Goal: Task Accomplishment & Management: Use online tool/utility

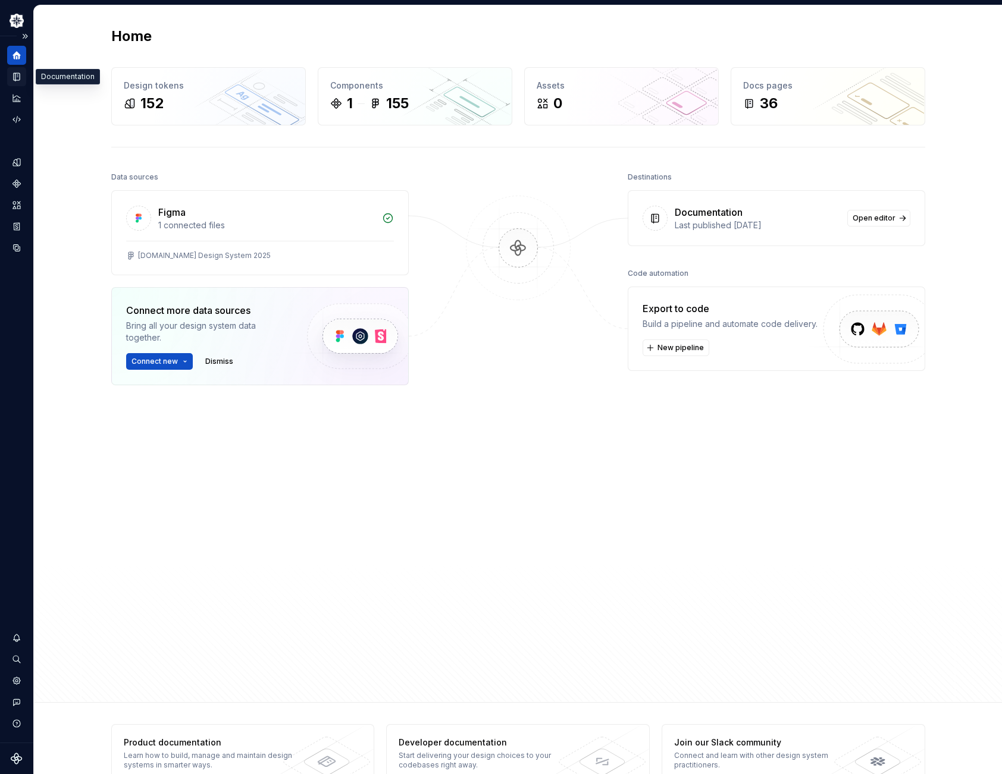
click at [12, 79] on icon "Documentation" at bounding box center [16, 76] width 11 height 11
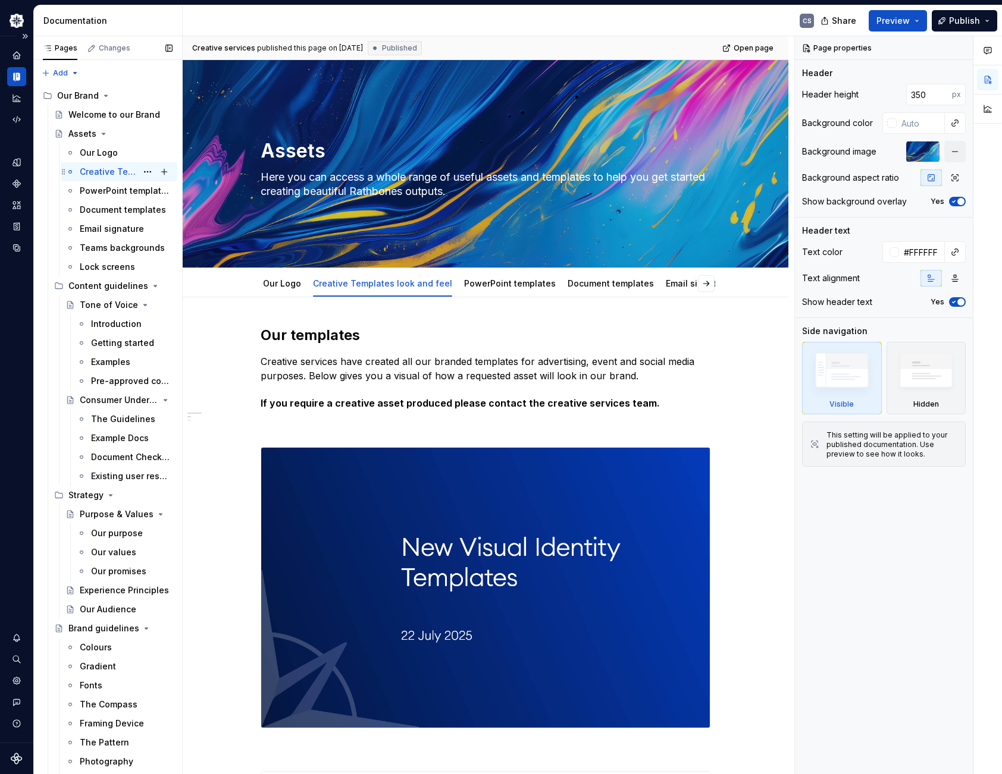
click at [114, 174] on div "Creative Templates look and feel" at bounding box center [108, 172] width 57 height 12
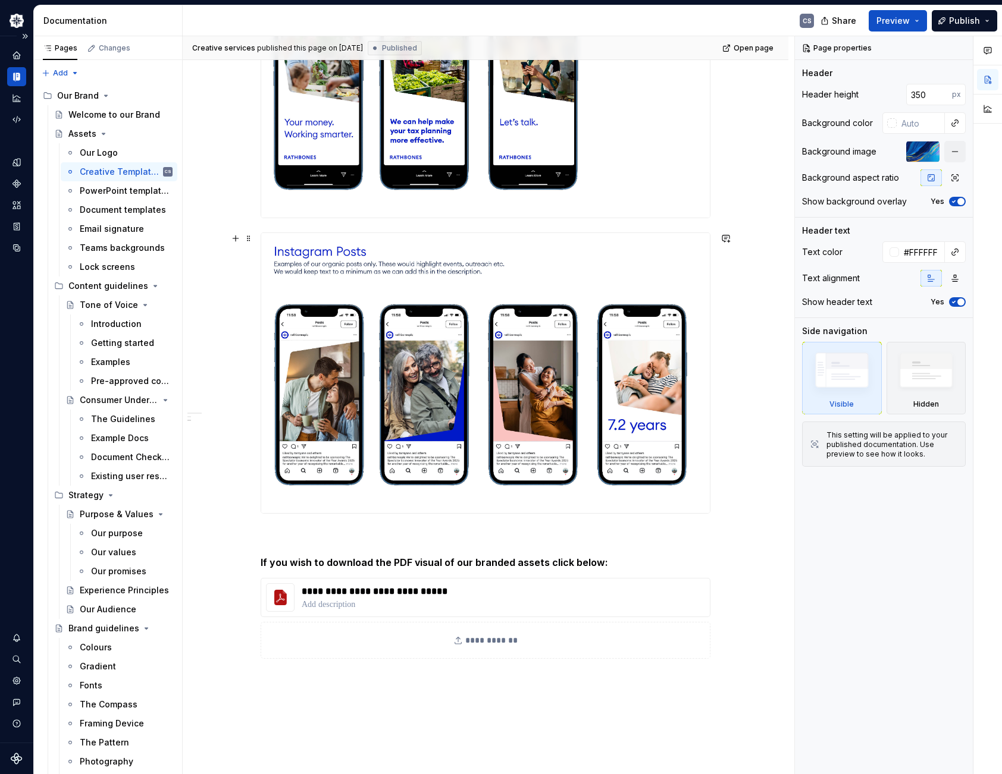
scroll to position [7673, 0]
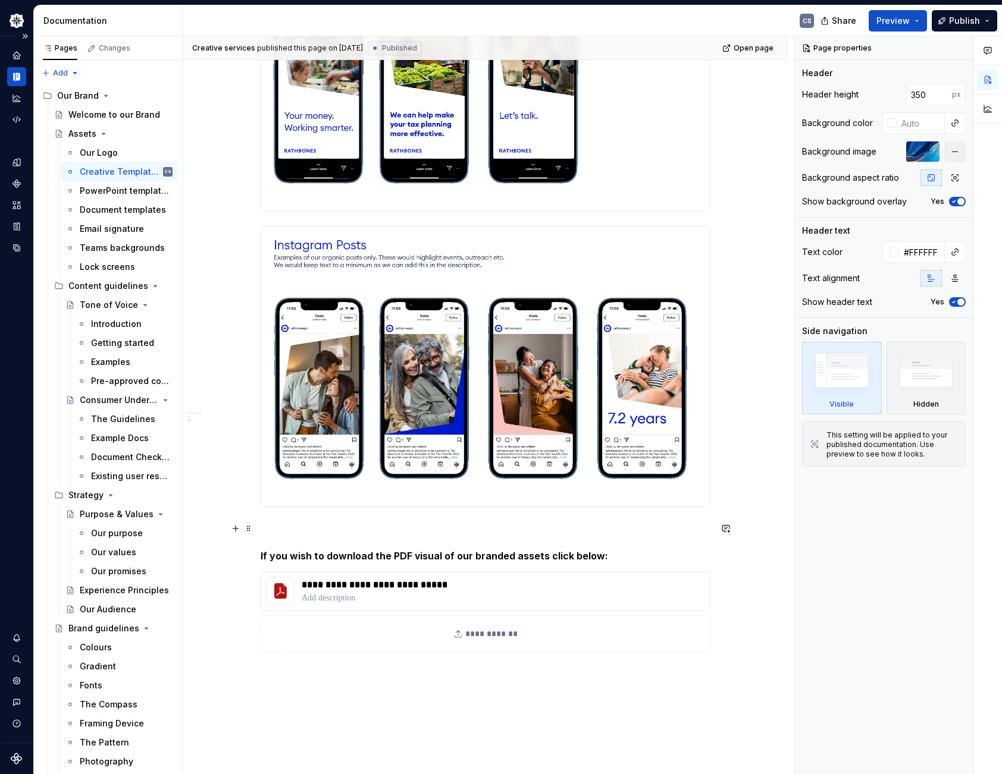
click at [305, 534] on p at bounding box center [486, 529] width 450 height 14
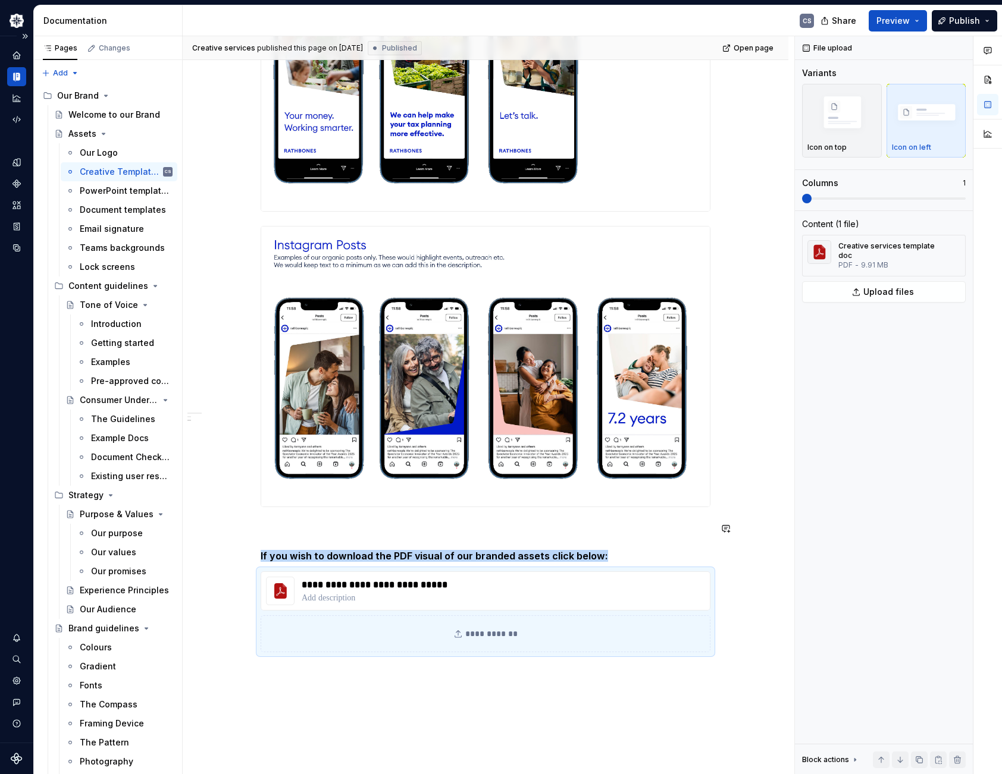
copy h5 "If you wish to download the PDF visual of our branded assets click below:"
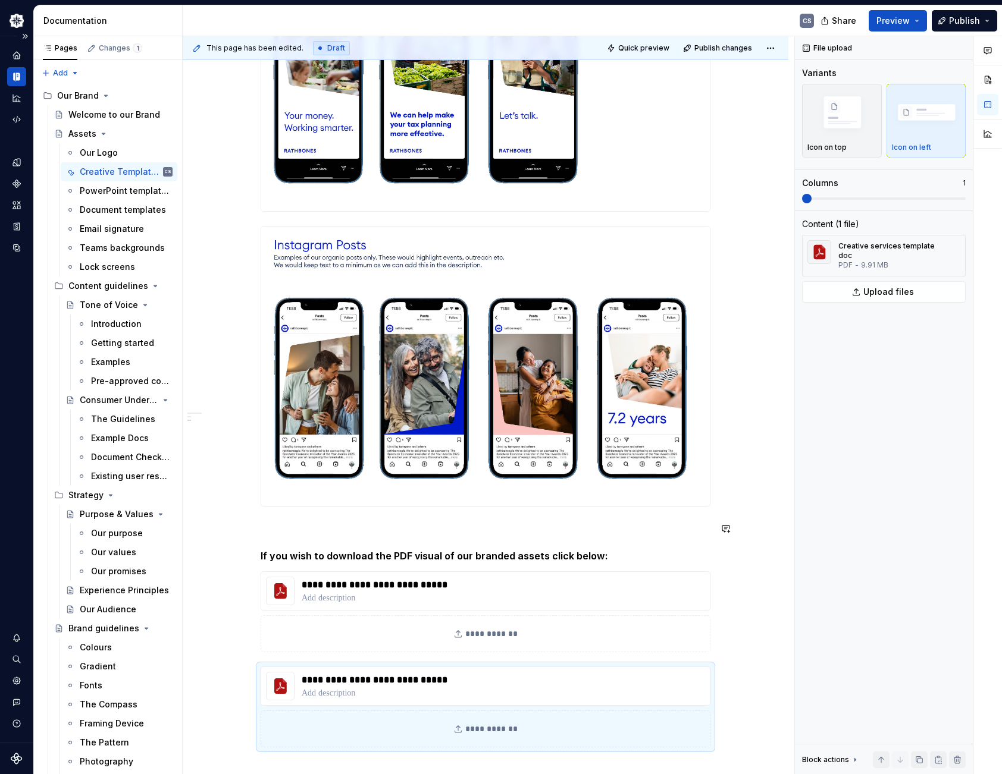
type textarea "*"
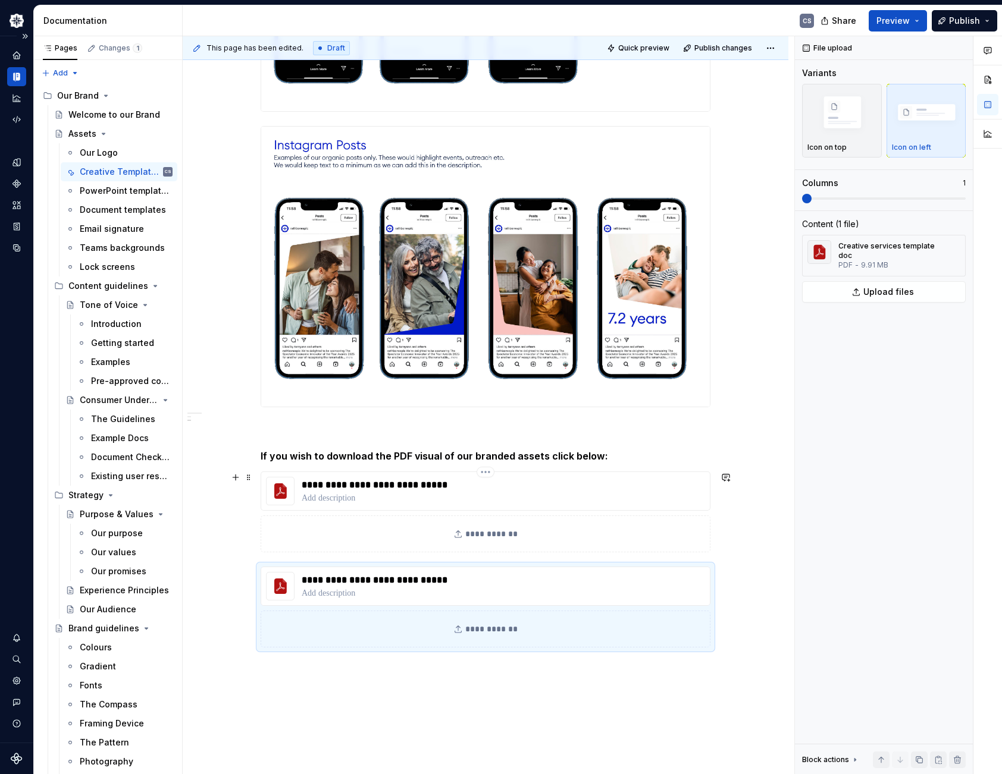
scroll to position [7792, 0]
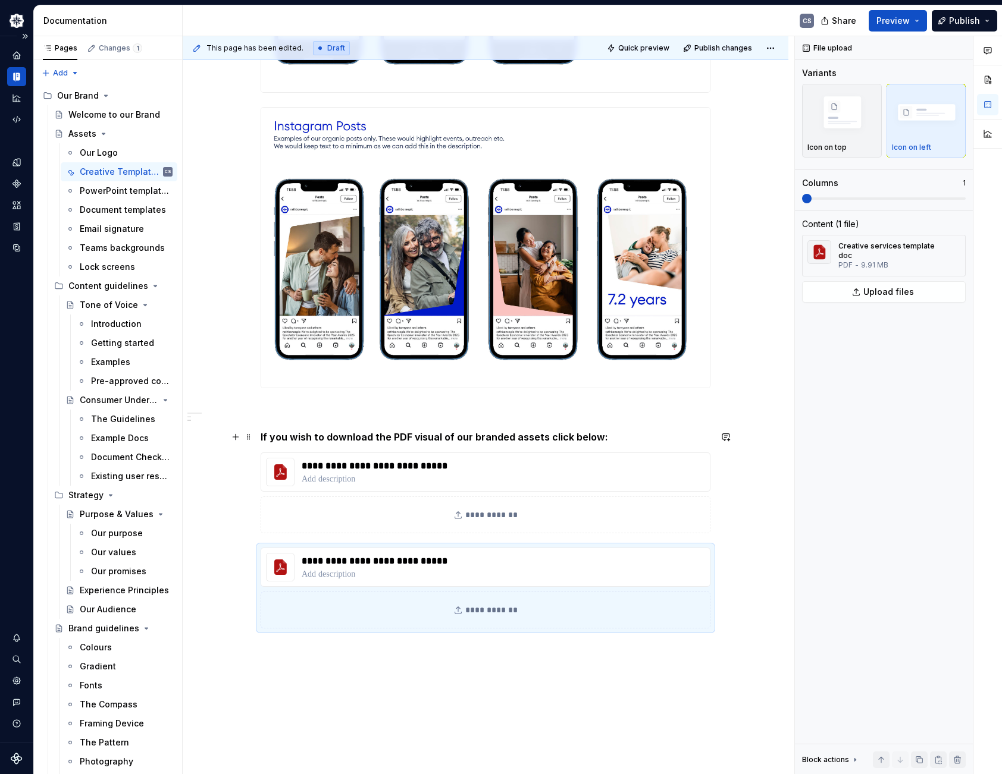
click at [293, 437] on h5 "If you wish to download the PDF visual of our branded assets click below:" at bounding box center [486, 437] width 450 height 12
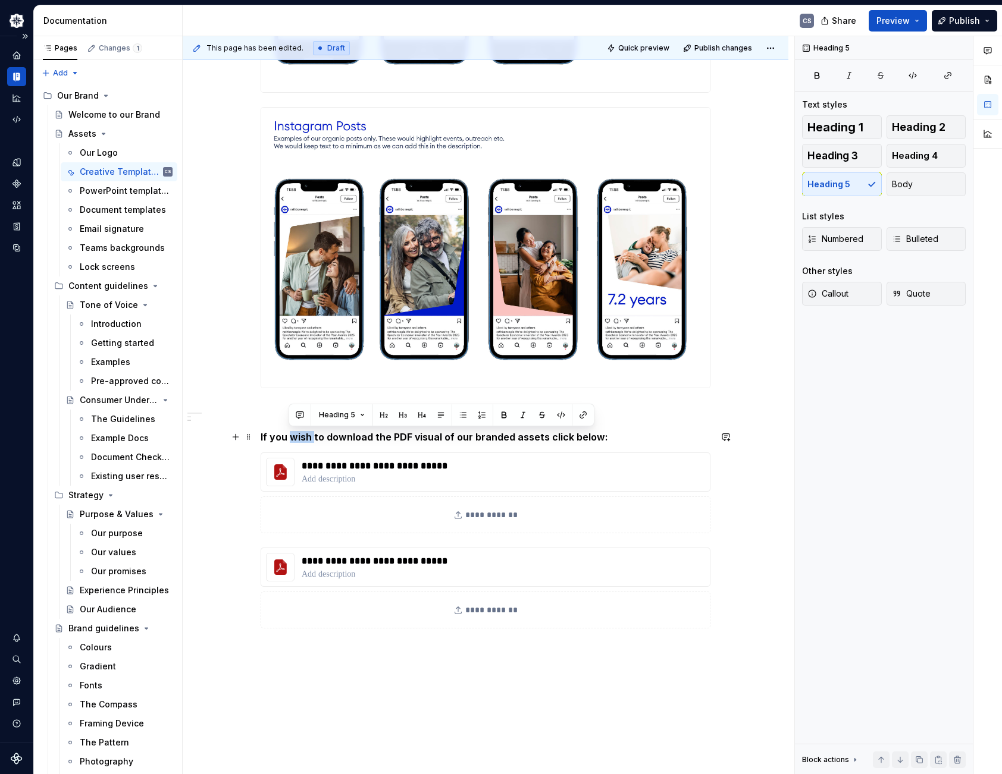
click at [293, 437] on h5 "If you wish to download the PDF visual of our branded assets click below:" at bounding box center [486, 437] width 450 height 12
copy h5 "If you wish to download the PDF visual of our branded assets click below:"
click at [243, 550] on button "button" at bounding box center [235, 553] width 17 height 17
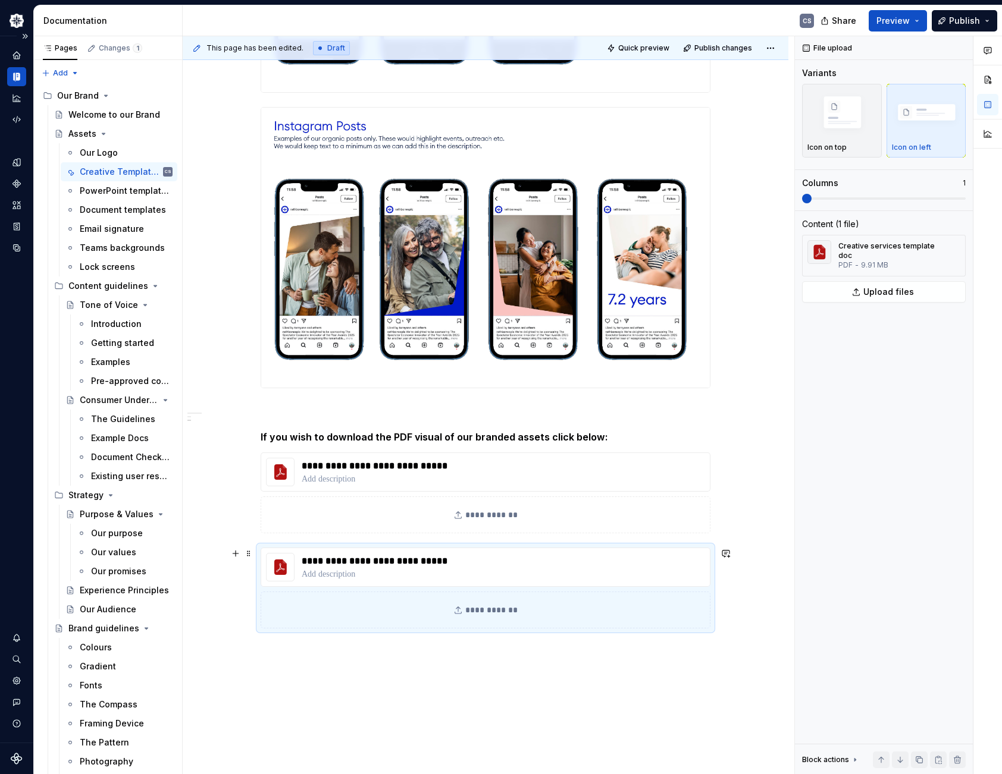
click at [248, 553] on span at bounding box center [249, 553] width 10 height 17
click at [294, 603] on div "Move down" at bounding box center [297, 610] width 101 height 19
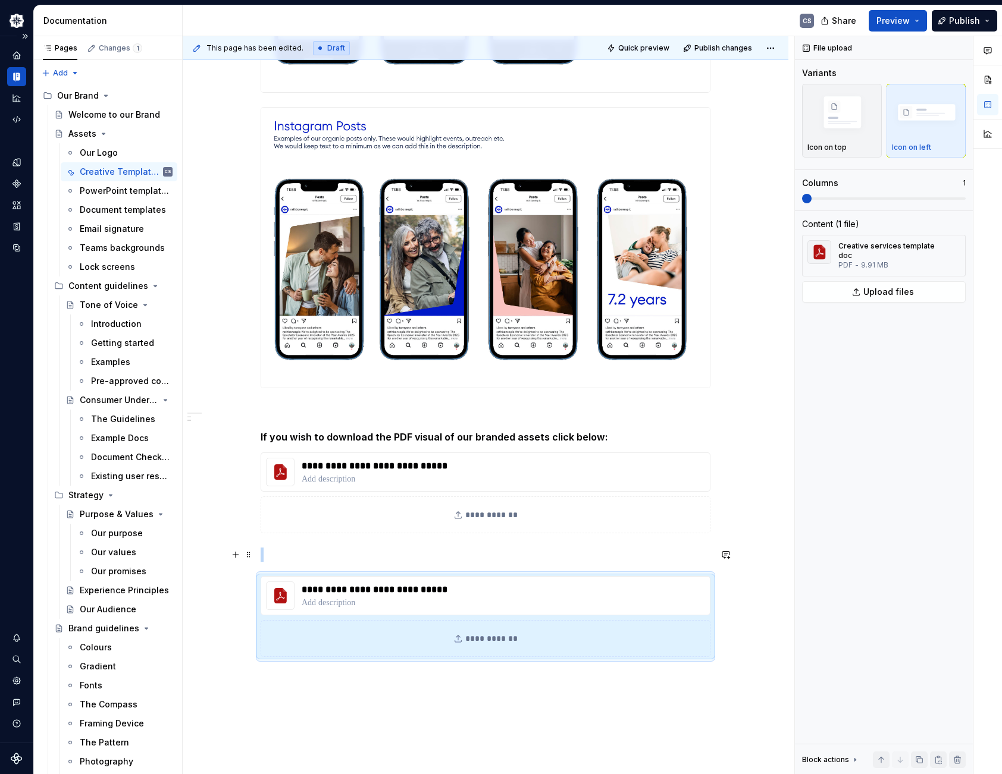
click at [290, 556] on p at bounding box center [486, 555] width 450 height 14
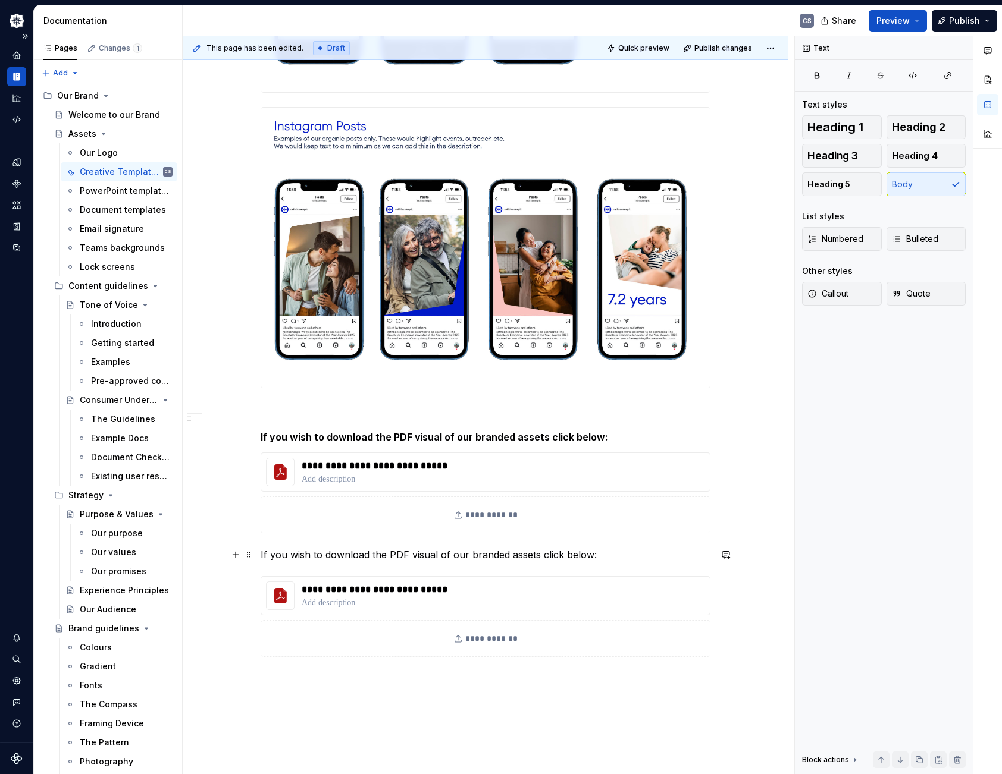
click at [361, 553] on p "If you wish to download the PDF visual of our branded assets click below:" at bounding box center [486, 555] width 450 height 14
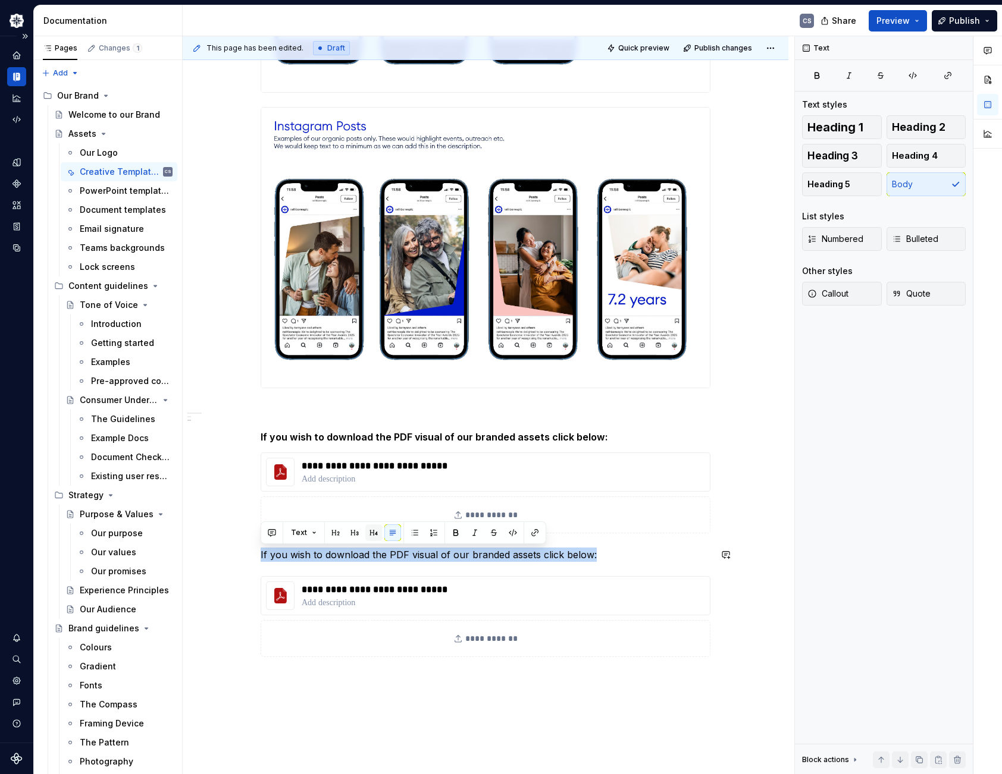
click at [369, 535] on button "button" at bounding box center [373, 533] width 17 height 17
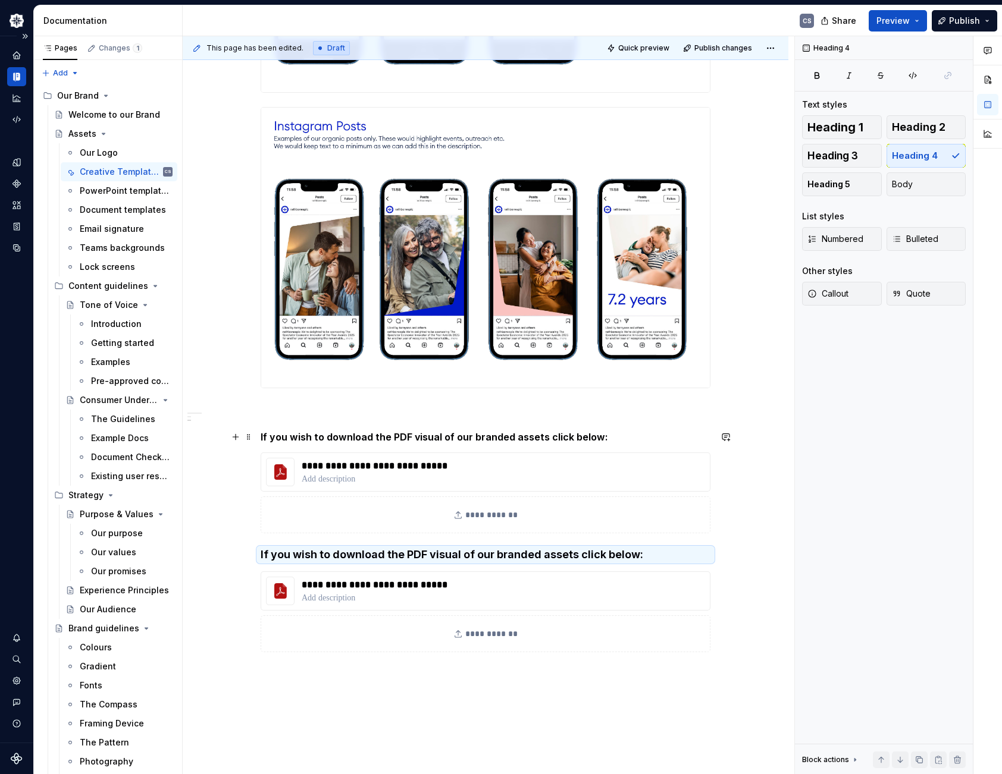
click at [432, 438] on h5 "If you wish to download the PDF visual of our branded assets click below:" at bounding box center [486, 437] width 450 height 12
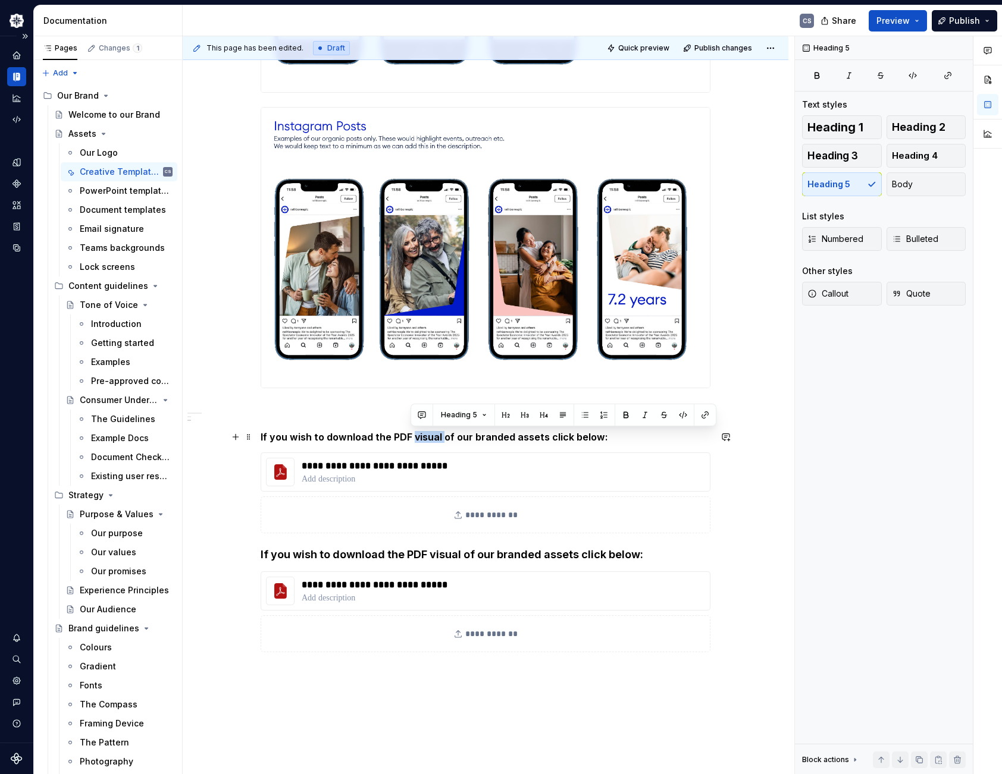
click at [432, 438] on h5 "If you wish to download the PDF visual of our branded assets click below:" at bounding box center [486, 437] width 450 height 12
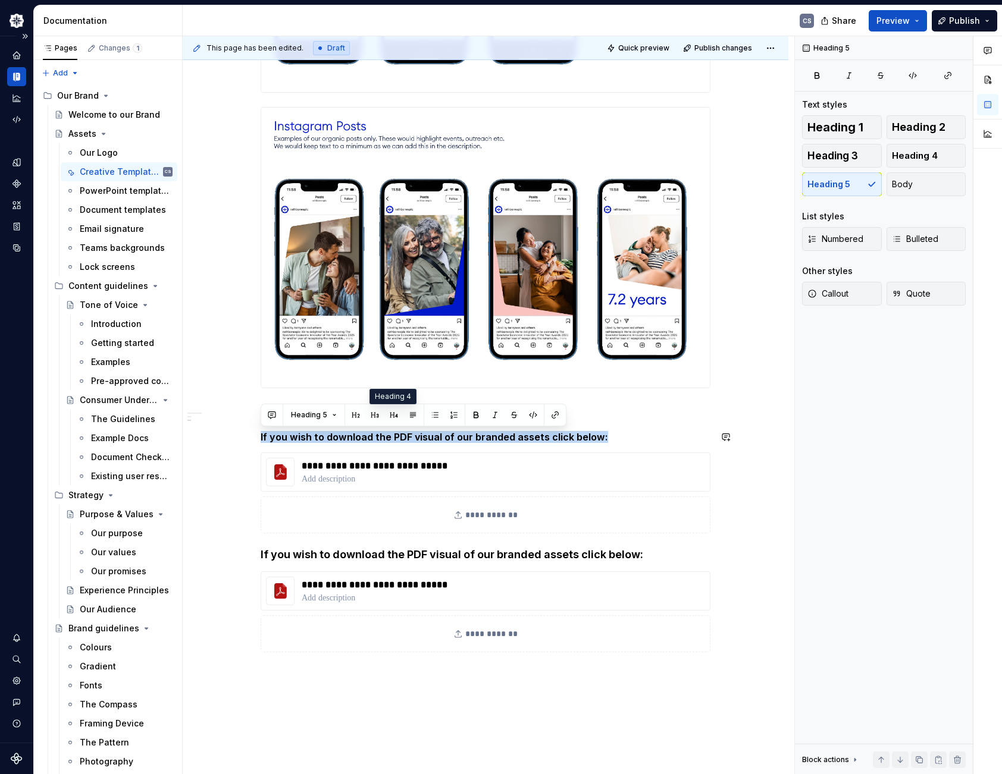
click at [391, 416] on button "button" at bounding box center [393, 415] width 17 height 17
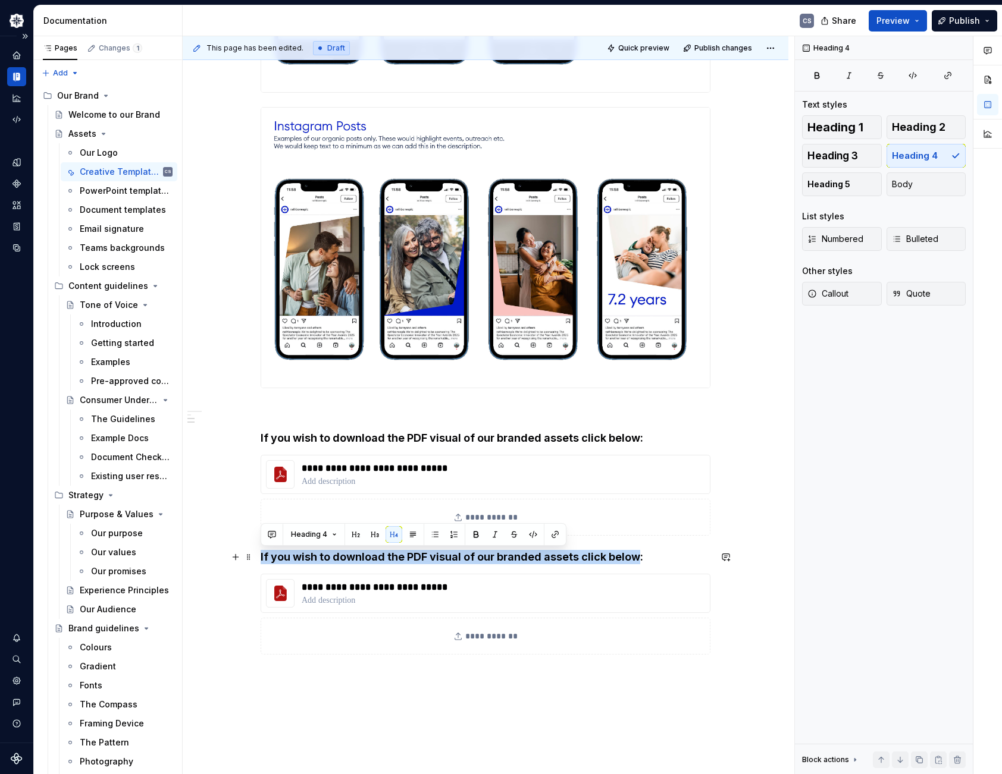
drag, startPoint x: 635, startPoint y: 558, endPoint x: 253, endPoint y: 560, distance: 381.9
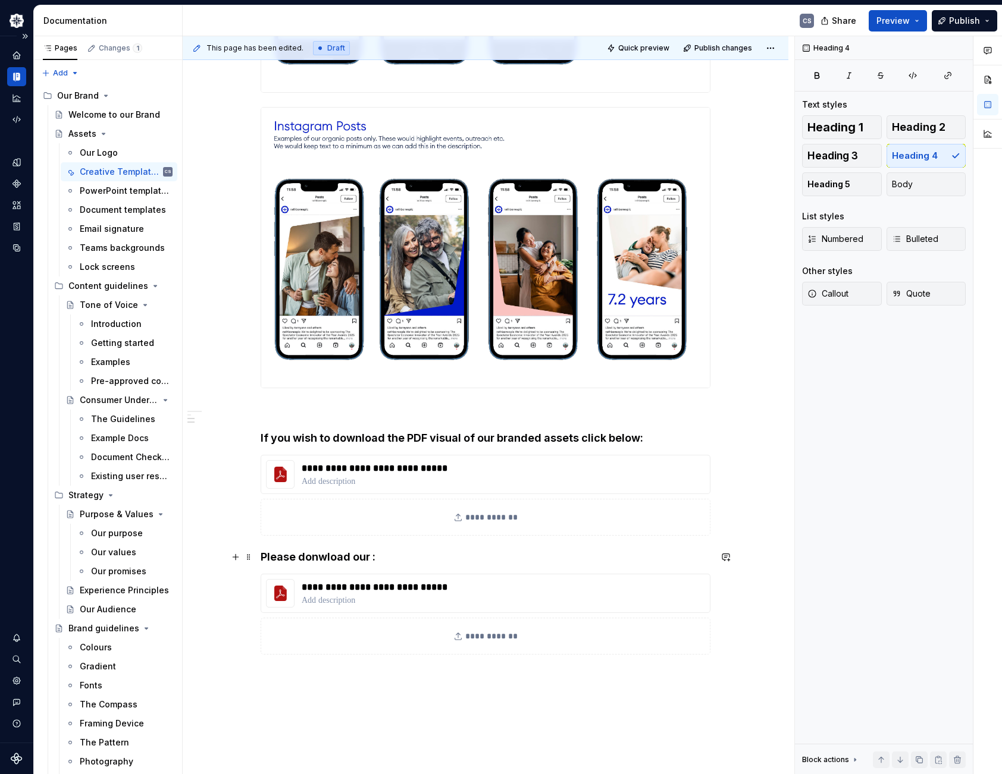
click at [315, 553] on h4 "Please donwload our :" at bounding box center [486, 557] width 450 height 14
click at [371, 557] on h4 "Please donwload our :" at bounding box center [486, 557] width 450 height 14
drag, startPoint x: 368, startPoint y: 557, endPoint x: 262, endPoint y: 557, distance: 105.3
click at [262, 557] on h4 "Please donwload our :" at bounding box center [486, 557] width 450 height 14
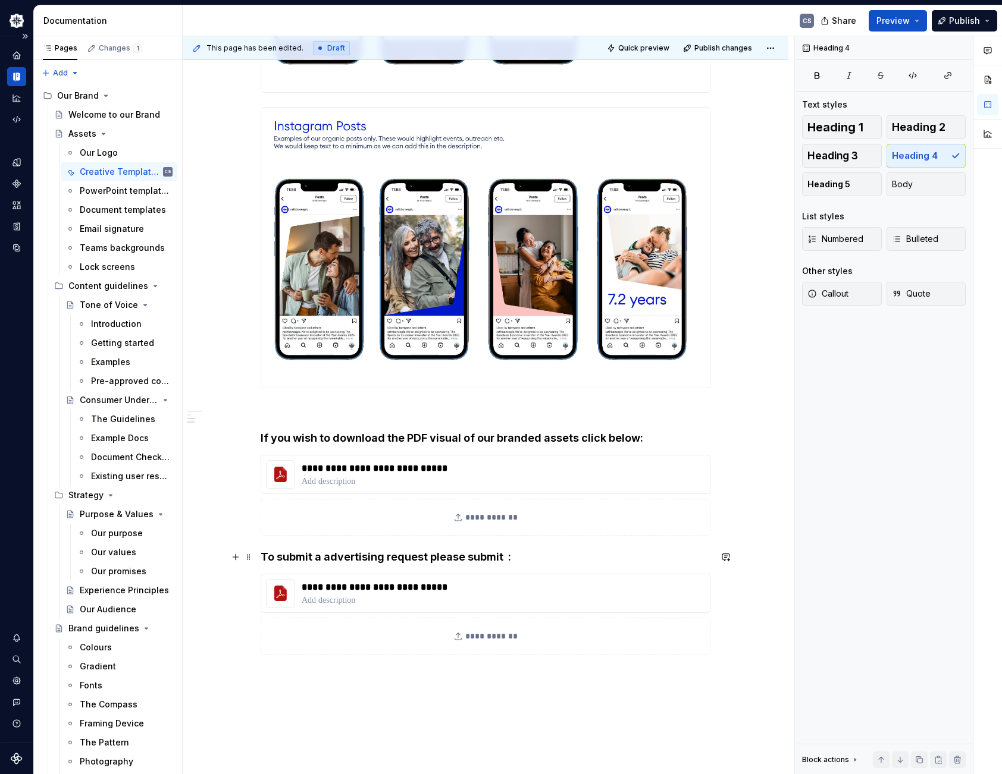
click at [388, 559] on h4 "To submit a advertising request please submit :" at bounding box center [486, 557] width 450 height 14
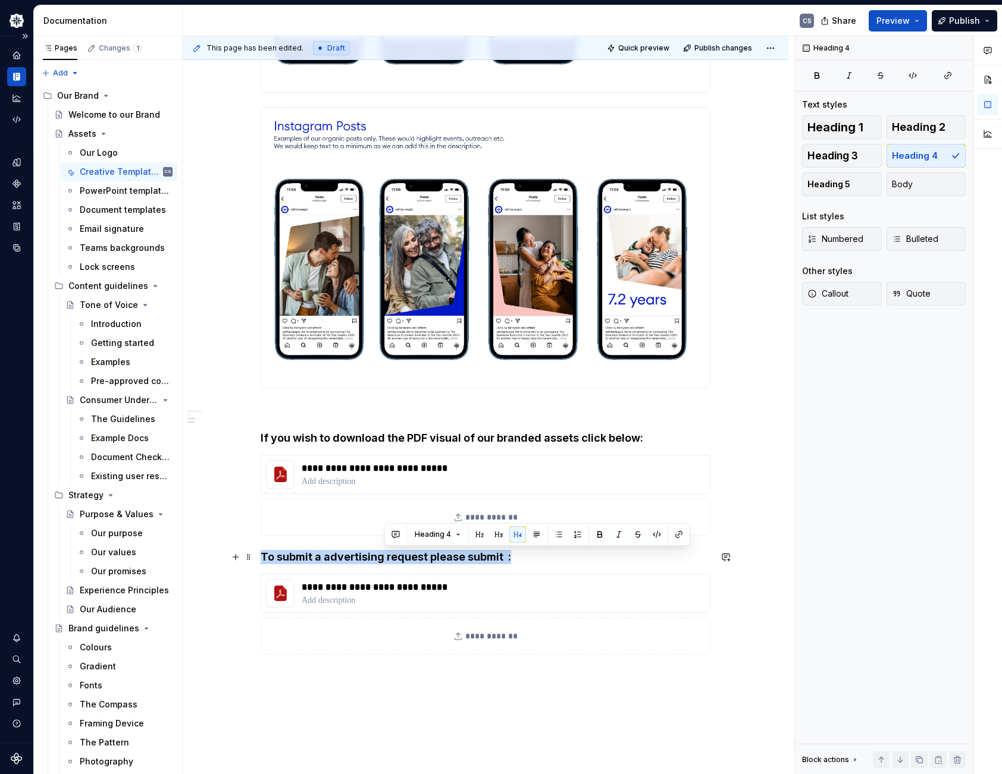
click at [388, 559] on h4 "To submit a advertising request please submit :" at bounding box center [486, 557] width 450 height 14
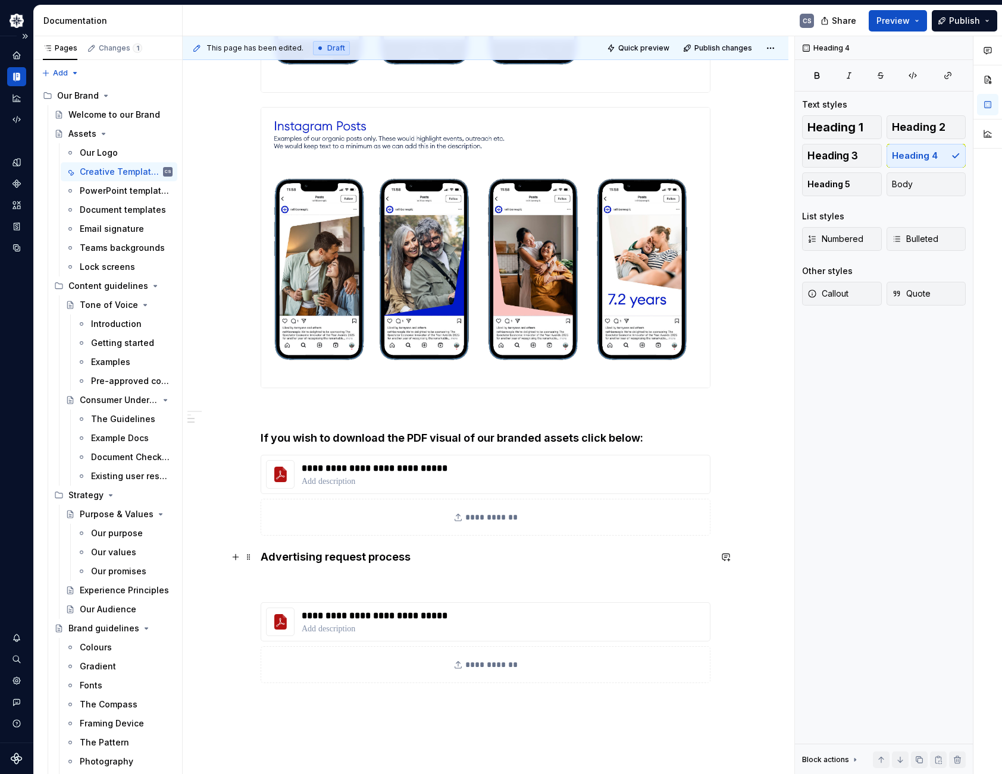
click at [425, 556] on h4 "Advertising request process" at bounding box center [486, 557] width 450 height 14
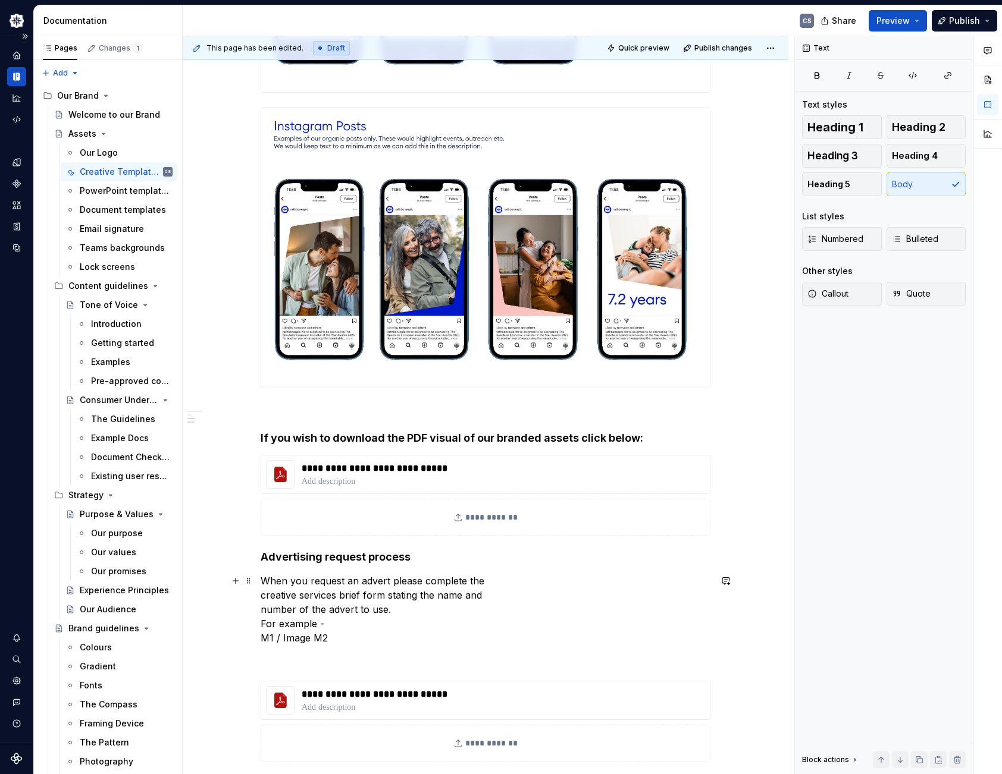
click at [388, 581] on p "When you request an advert please complete the creative services brief form sta…" at bounding box center [486, 609] width 450 height 71
click at [261, 595] on p "When you request an advertising asset please complete the creative services bri…" at bounding box center [486, 609] width 450 height 71
click at [334, 595] on p "When you request an advertising asset please complete the creative services bri…" at bounding box center [486, 609] width 450 height 71
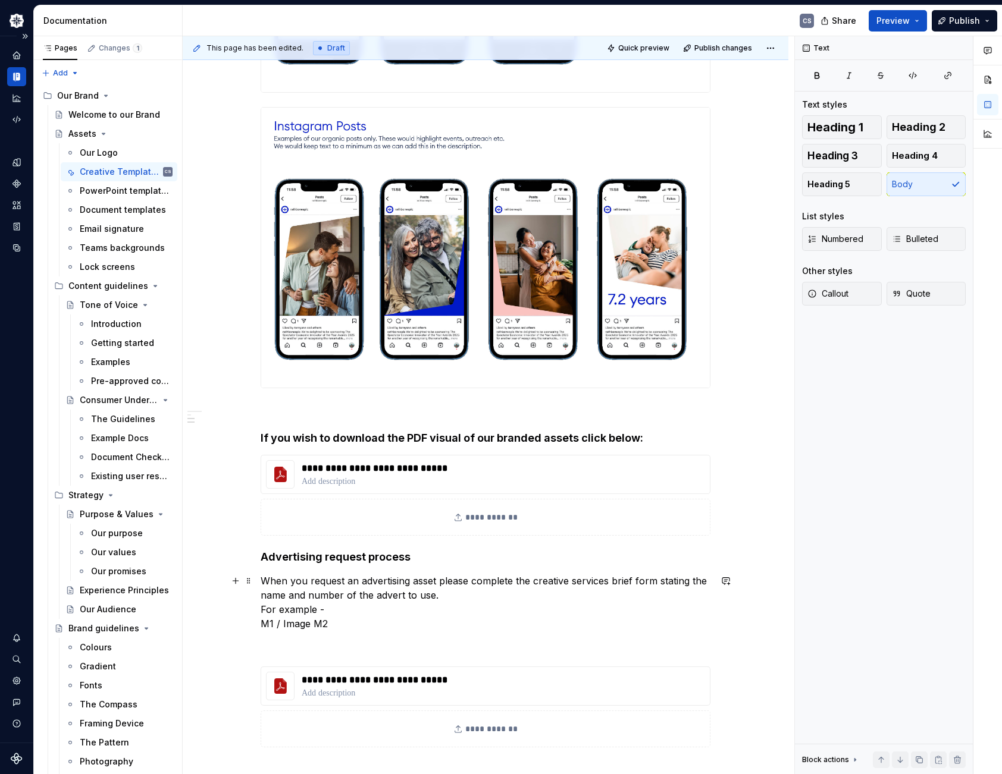
click at [446, 597] on p "When you request an advertising asset please complete the creative services bri…" at bounding box center [486, 602] width 450 height 57
click at [262, 610] on p "When you request an advertising asset please complete the creative services bri…" at bounding box center [486, 595] width 450 height 43
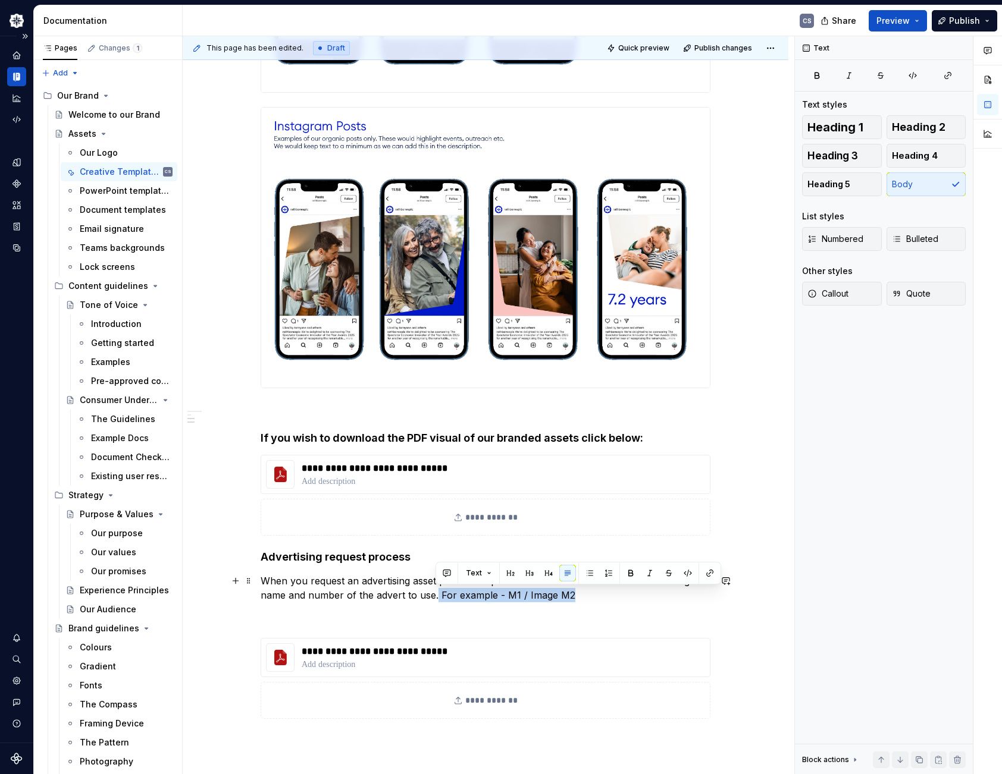
drag, startPoint x: 582, startPoint y: 594, endPoint x: 437, endPoint y: 594, distance: 145.7
click at [437, 594] on p "When you request an advertising asset please complete the creative services bri…" at bounding box center [486, 588] width 450 height 29
click at [507, 575] on button "button" at bounding box center [510, 573] width 17 height 17
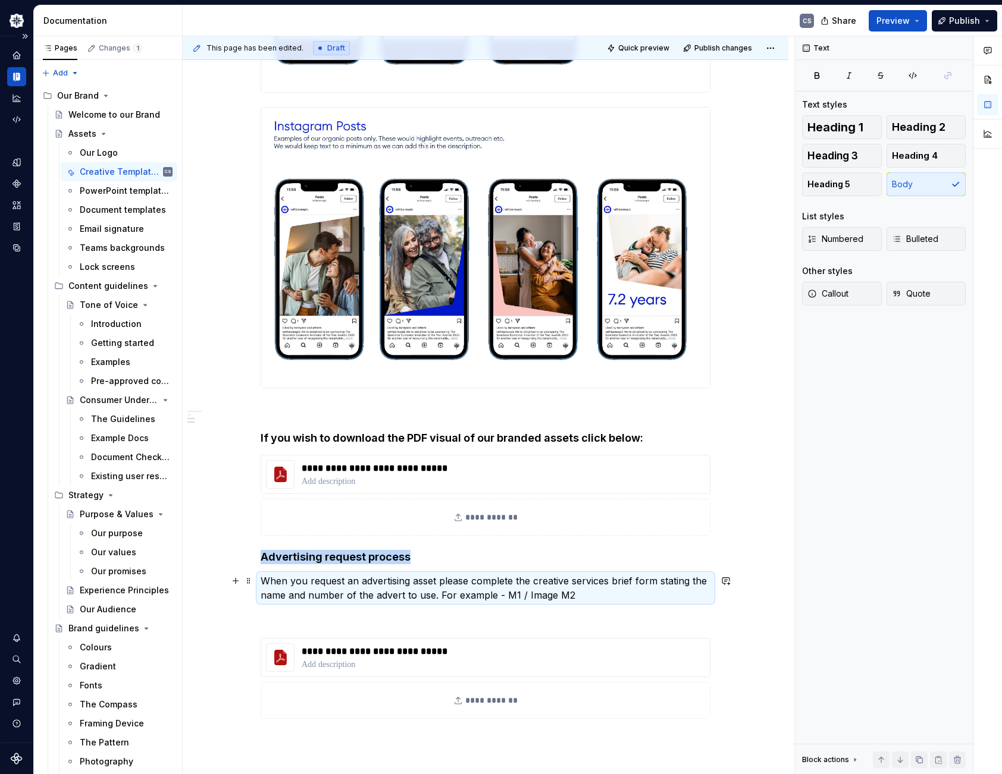
click at [584, 598] on p "When you request an advertising asset please complete the creative services bri…" at bounding box center [486, 588] width 450 height 29
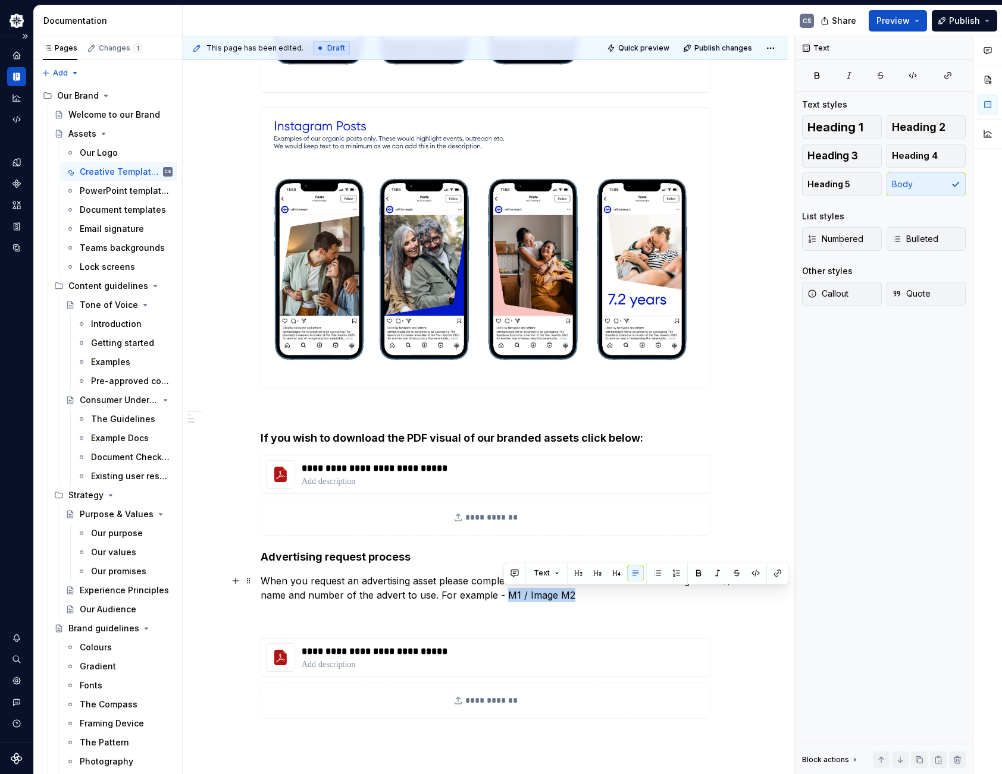
drag, startPoint x: 576, startPoint y: 595, endPoint x: 503, endPoint y: 596, distance: 73.8
click at [503, 596] on p "When you request an advertising asset please complete the creative services bri…" at bounding box center [486, 588] width 450 height 29
click at [696, 573] on button "button" at bounding box center [698, 573] width 17 height 17
click at [575, 601] on p "When you request an advertising asset please complete the creative services bri…" at bounding box center [486, 588] width 450 height 29
drag, startPoint x: 576, startPoint y: 595, endPoint x: 438, endPoint y: 597, distance: 137.4
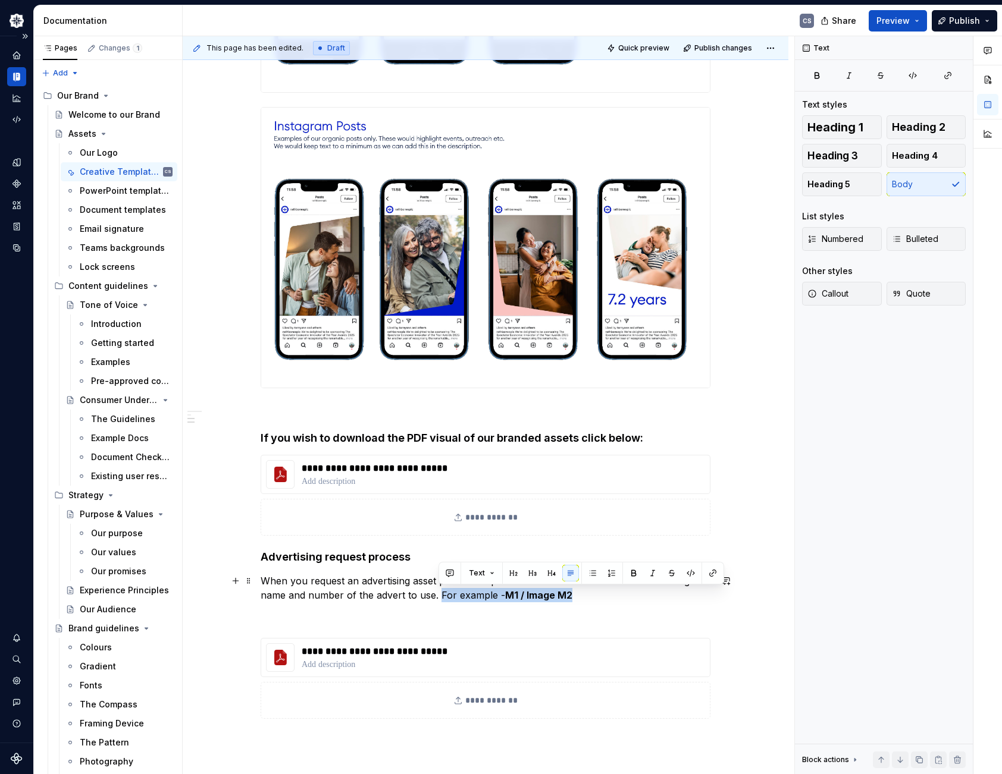
click at [438, 597] on p "When you request an advertising asset please complete the creative services bri…" at bounding box center [486, 588] width 450 height 29
click at [650, 576] on button "button" at bounding box center [652, 573] width 17 height 17
drag, startPoint x: 569, startPoint y: 594, endPoint x: 438, endPoint y: 594, distance: 130.9
click at [438, 594] on p "When you request an advertising asset please complete the creative services bri…" at bounding box center [486, 588] width 450 height 29
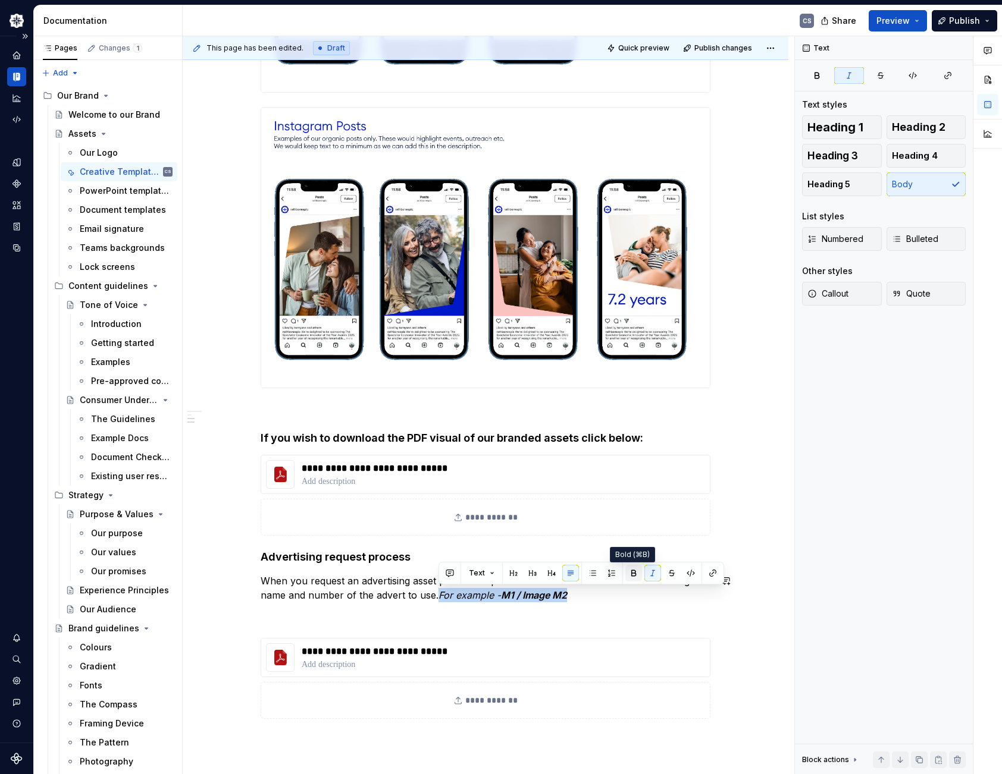
click at [636, 573] on button "button" at bounding box center [633, 573] width 17 height 17
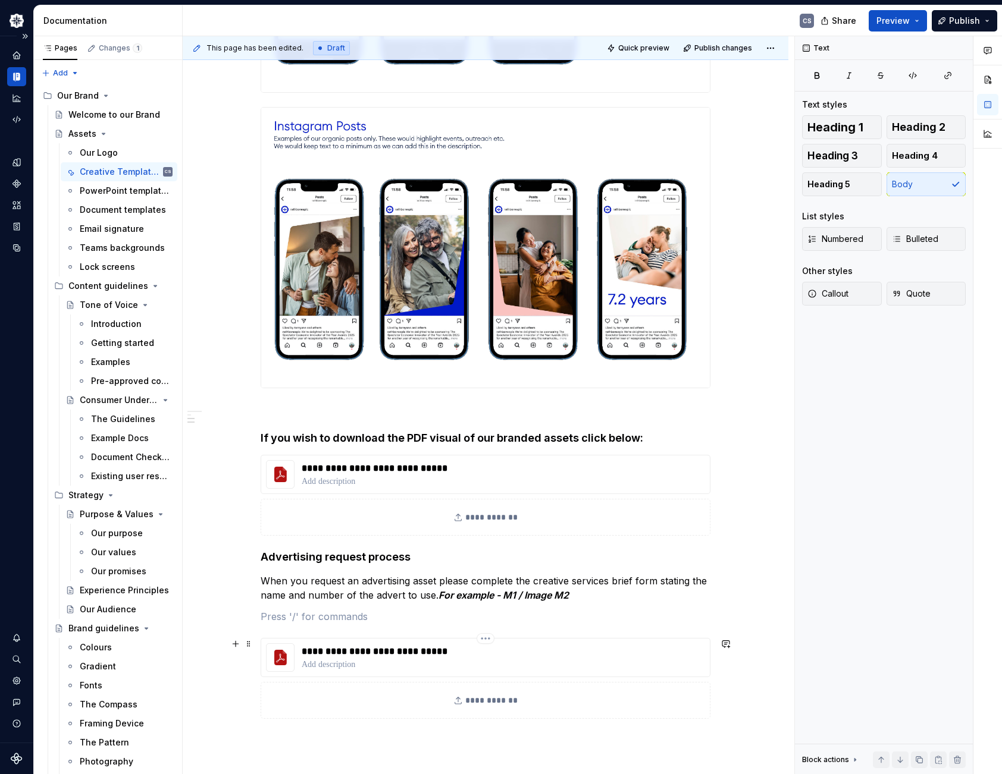
click at [641, 654] on div "**********" at bounding box center [486, 657] width 450 height 39
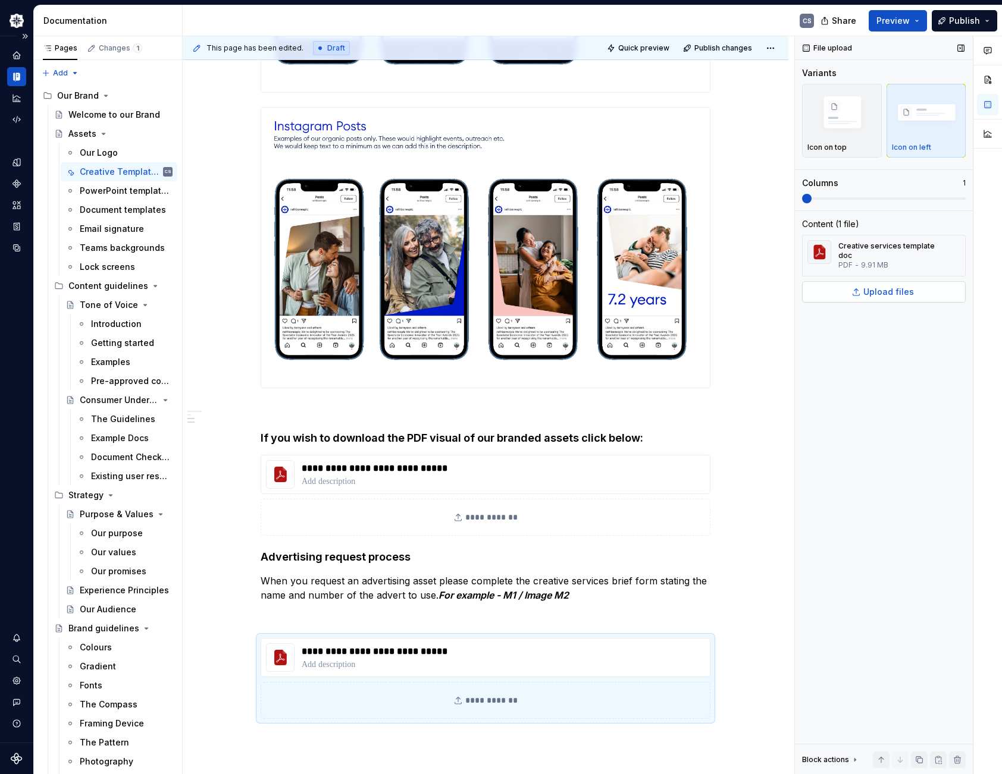
click at [890, 293] on span "Upload files" at bounding box center [888, 292] width 51 height 12
click at [900, 291] on span "Upload files" at bounding box center [888, 292] width 51 height 12
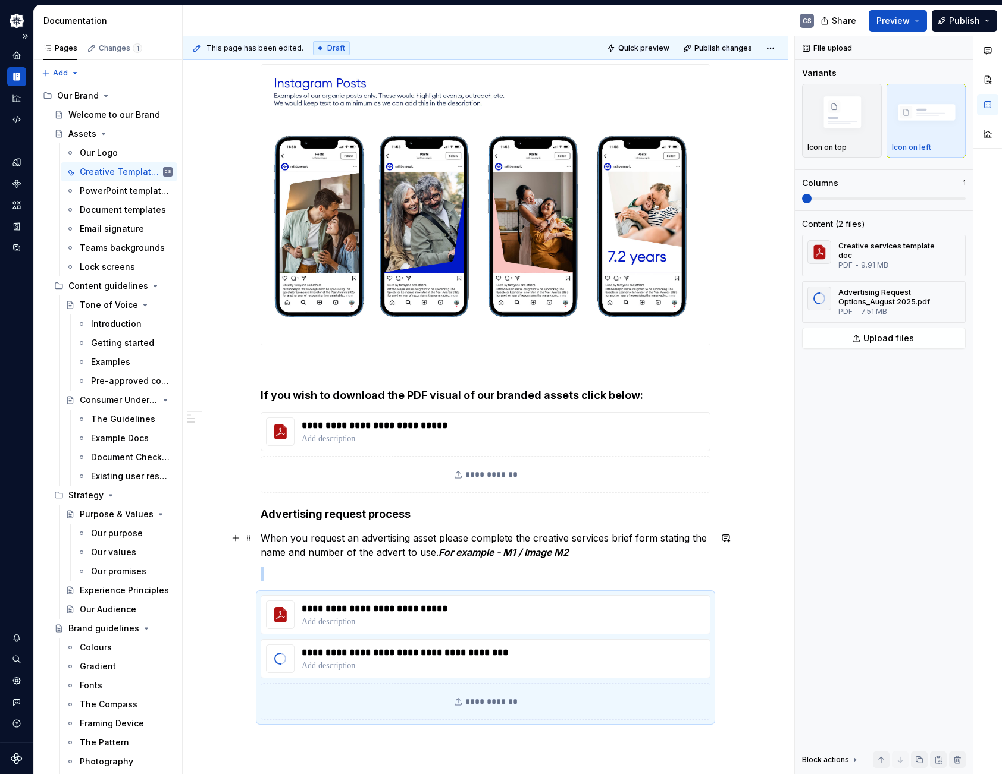
scroll to position [7851, 0]
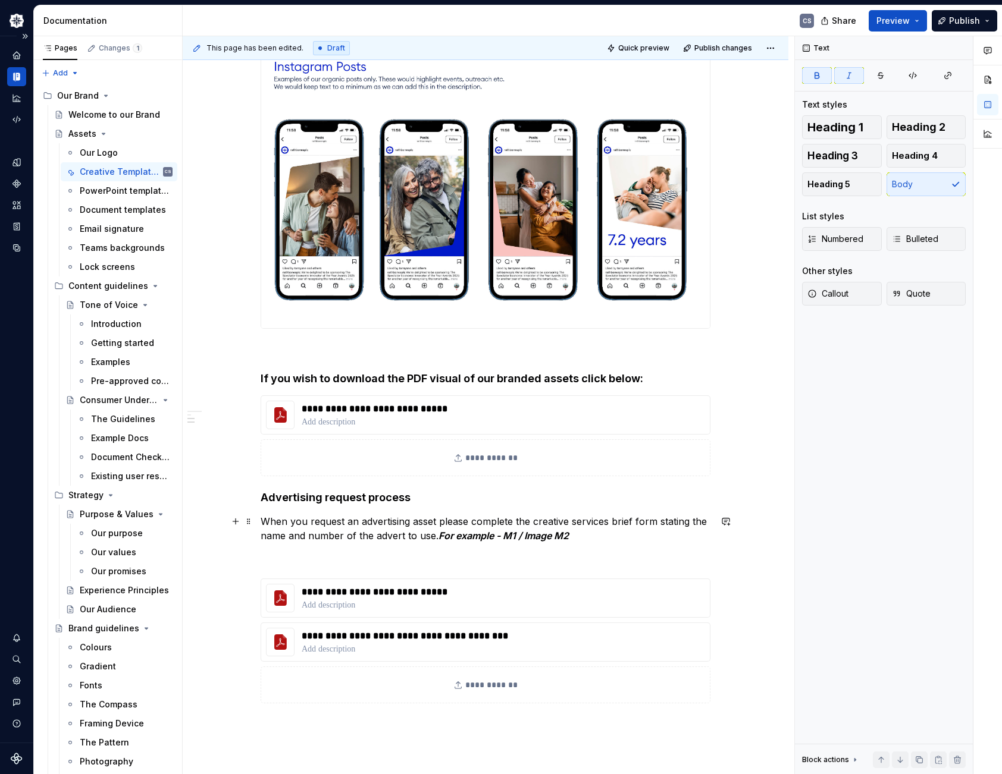
click at [582, 538] on p "When you request an advertising asset please complete the creative services bri…" at bounding box center [486, 529] width 450 height 29
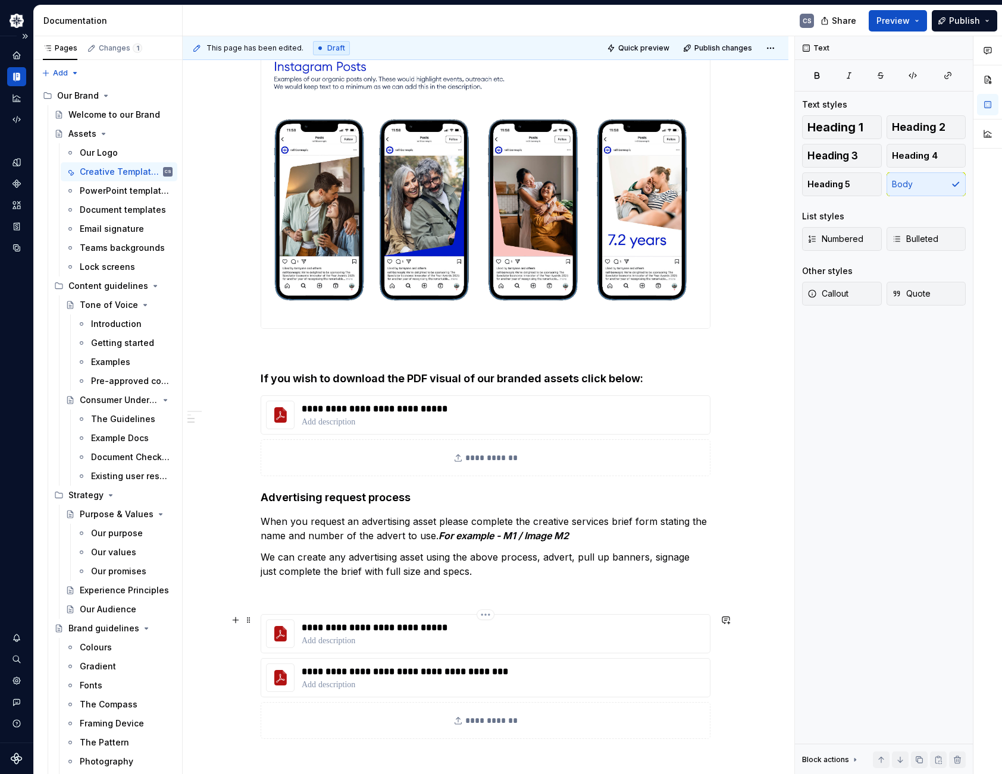
click at [585, 638] on div "**********" at bounding box center [486, 633] width 450 height 39
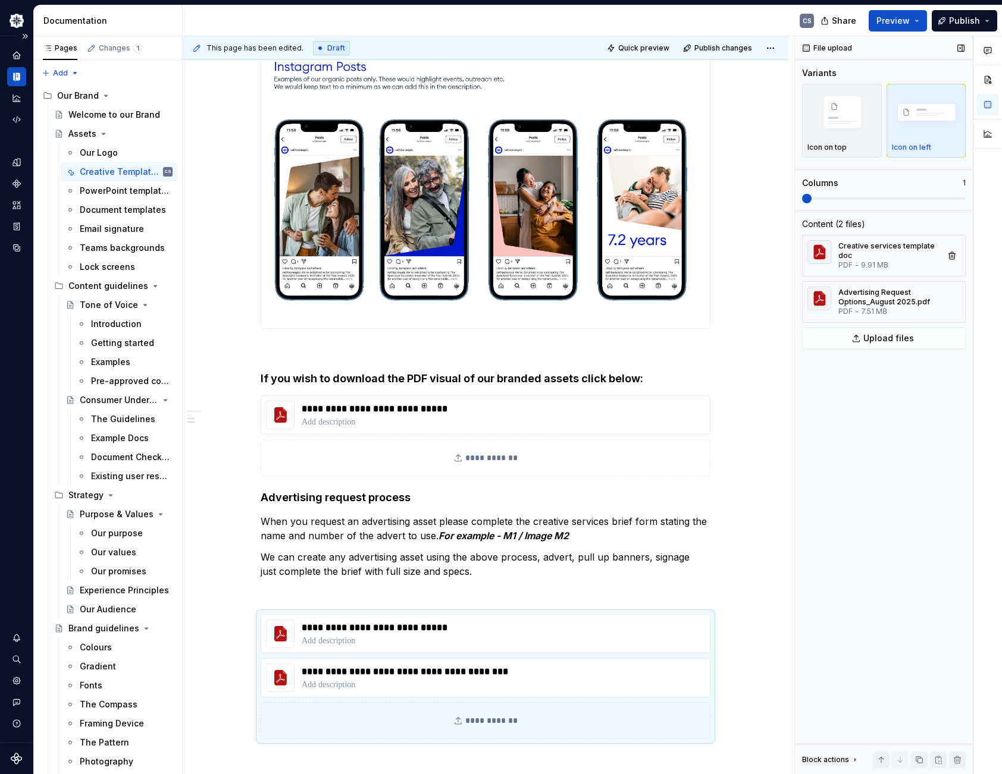
click at [912, 266] on div "PDF - 9.91 MB" at bounding box center [890, 266] width 105 height 10
click at [895, 337] on span "Upload files" at bounding box center [888, 338] width 51 height 12
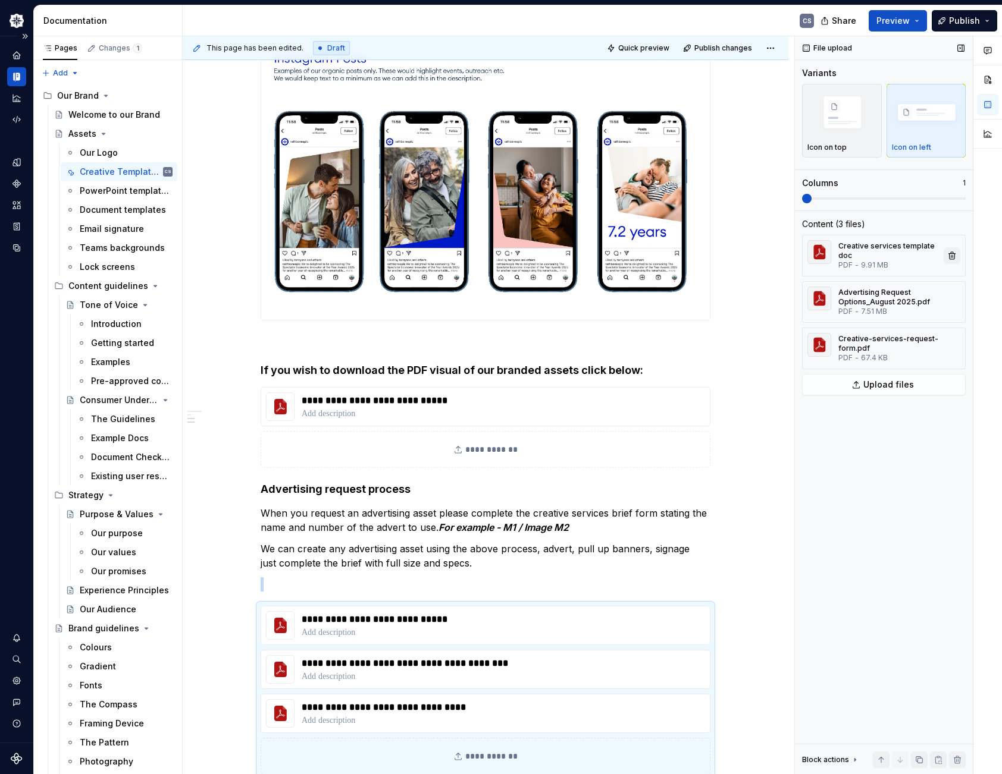
click at [953, 256] on button "button" at bounding box center [951, 255] width 17 height 17
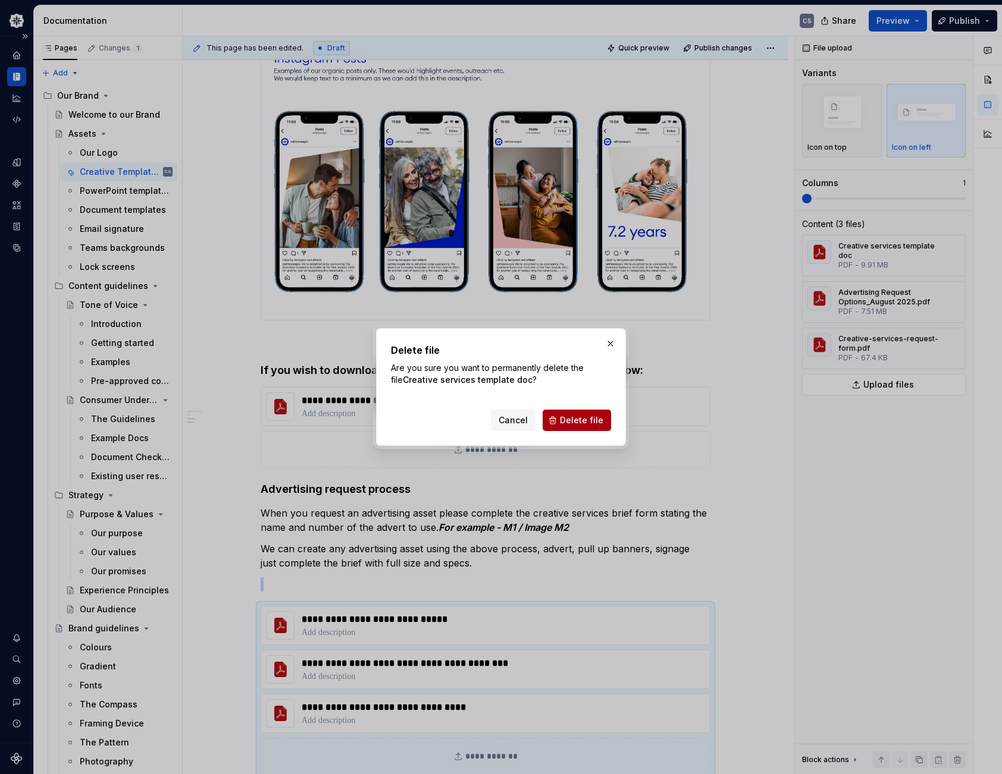
click at [596, 417] on span "Delete file" at bounding box center [581, 421] width 43 height 12
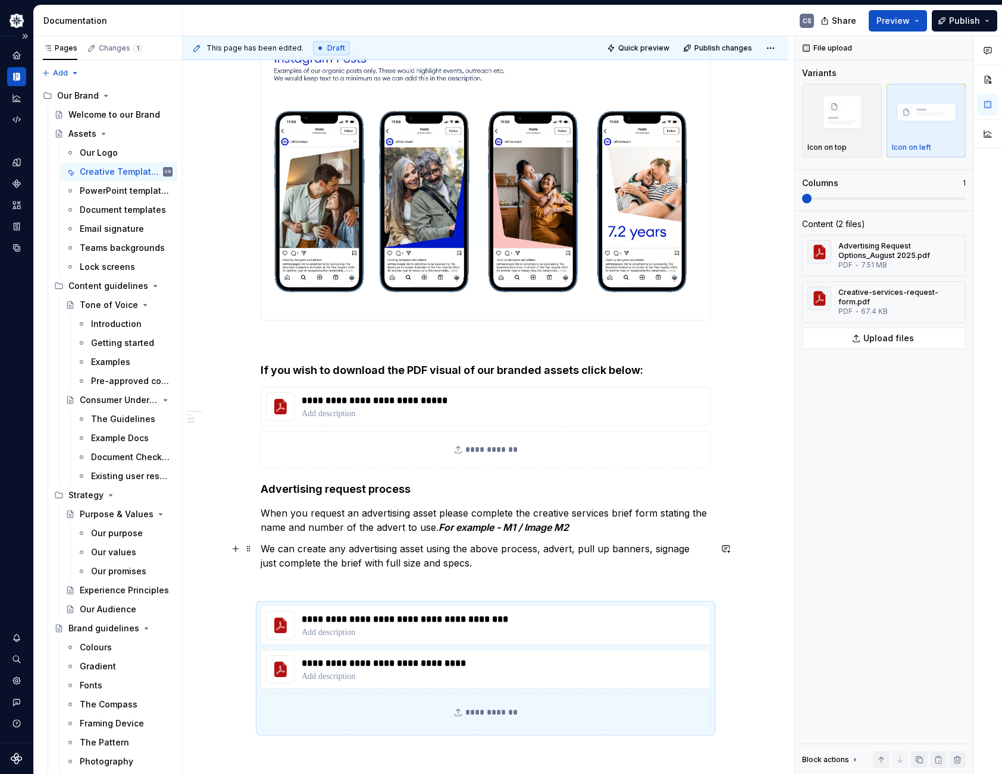
click at [684, 551] on p "We can create any advertising asset using the above process, advert, pull up ba…" at bounding box center [486, 556] width 450 height 29
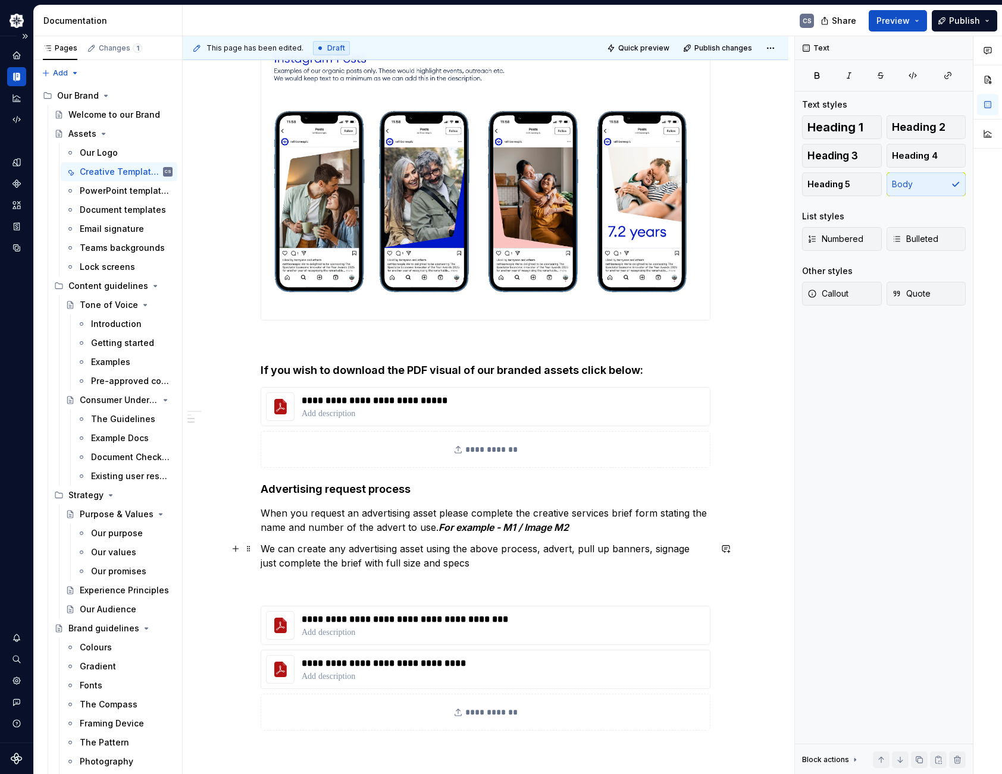
click at [415, 566] on p "We can create any advertising asset using the above process, advert, pull up ba…" at bounding box center [486, 556] width 450 height 29
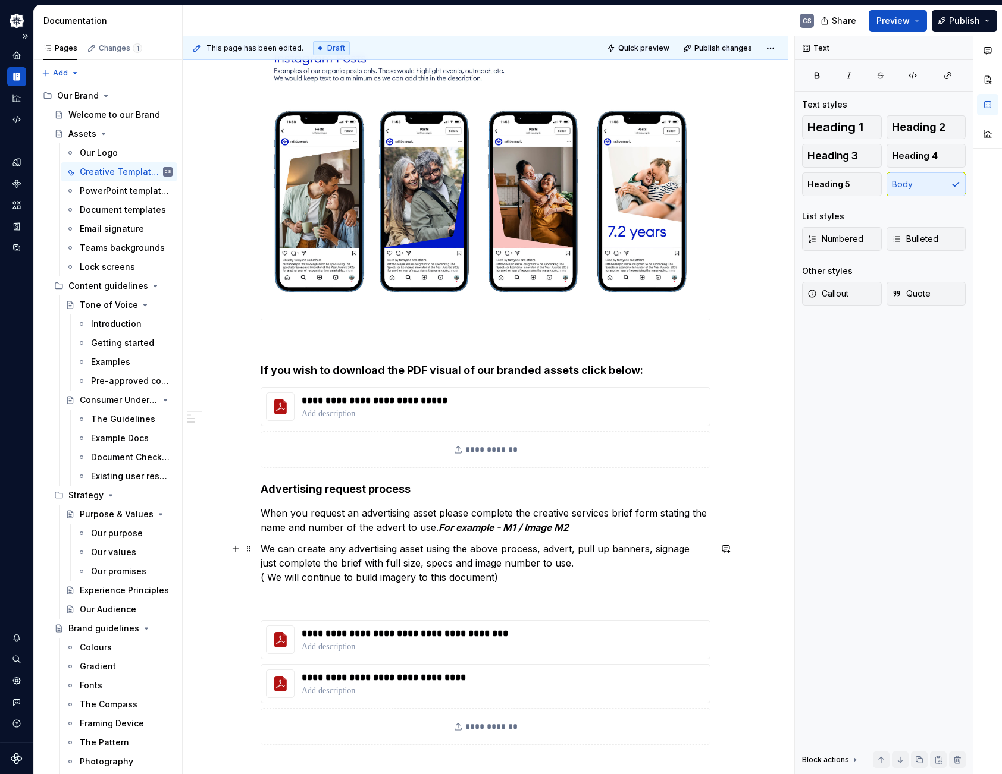
click at [270, 578] on p "We can create any advertising asset using the above process, advert, pull up ba…" at bounding box center [486, 563] width 450 height 43
click at [458, 579] on p "We can create any advertising asset using the above process, advert, pull up ba…" at bounding box center [486, 563] width 450 height 43
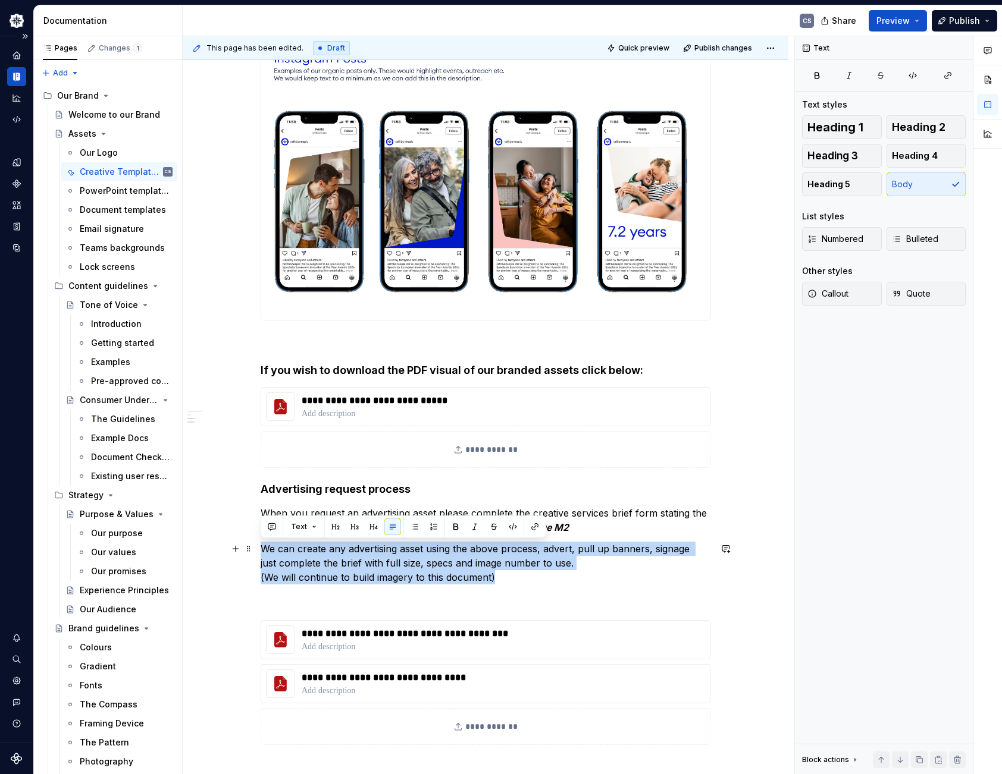
click at [458, 579] on p "We can create any advertising asset using the above process, advert, pull up ba…" at bounding box center [486, 563] width 450 height 43
click at [482, 581] on p "We can create any advertising asset using the above process, advert, pull up ba…" at bounding box center [486, 563] width 450 height 43
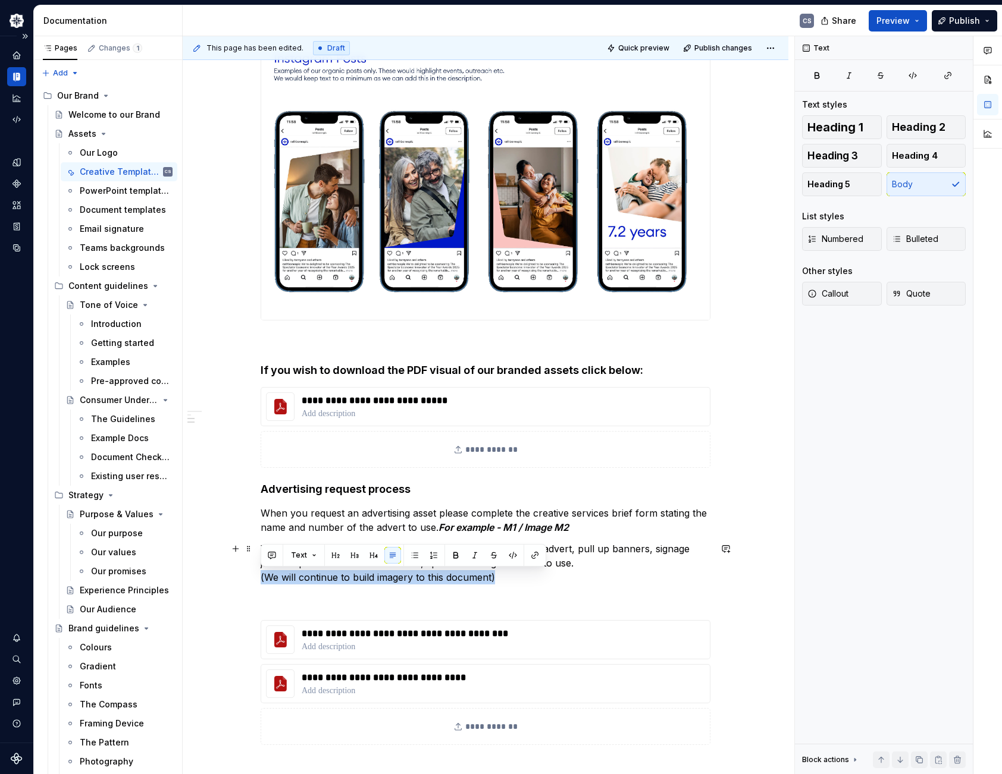
drag, startPoint x: 514, startPoint y: 582, endPoint x: 255, endPoint y: 580, distance: 258.7
drag, startPoint x: 502, startPoint y: 578, endPoint x: 256, endPoint y: 581, distance: 246.3
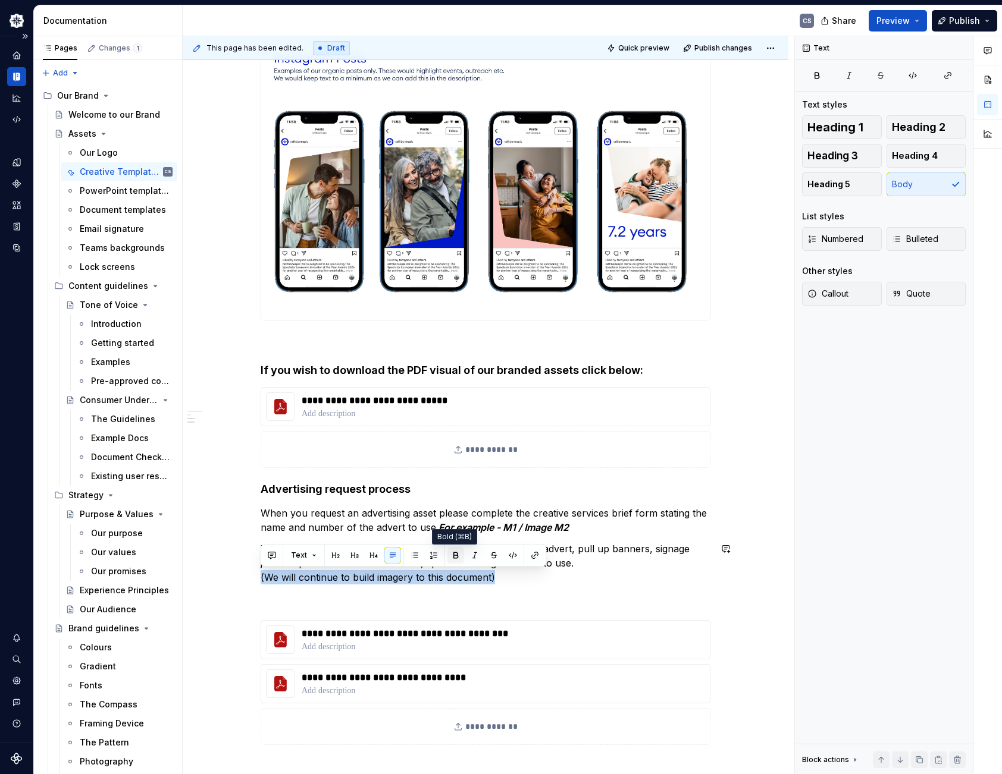
click at [451, 556] on button "button" at bounding box center [455, 555] width 17 height 17
click at [529, 580] on p "We can create any advertising asset using the above process, advert, pull up ba…" at bounding box center [486, 563] width 450 height 43
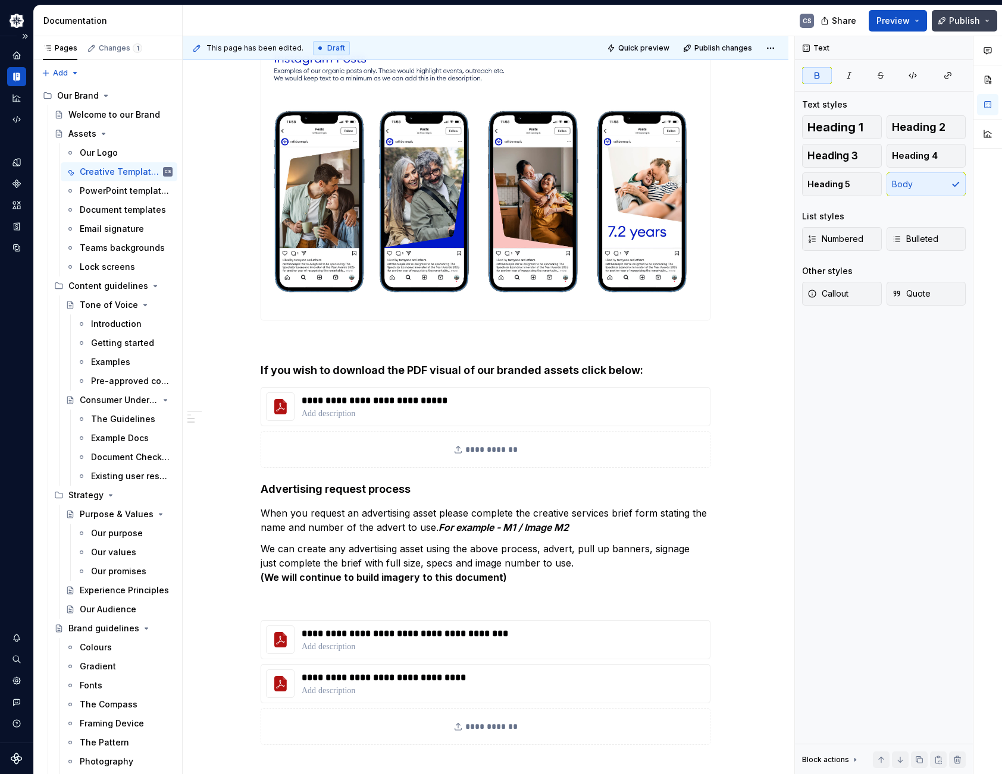
click at [961, 24] on span "Publish" at bounding box center [964, 21] width 31 height 12
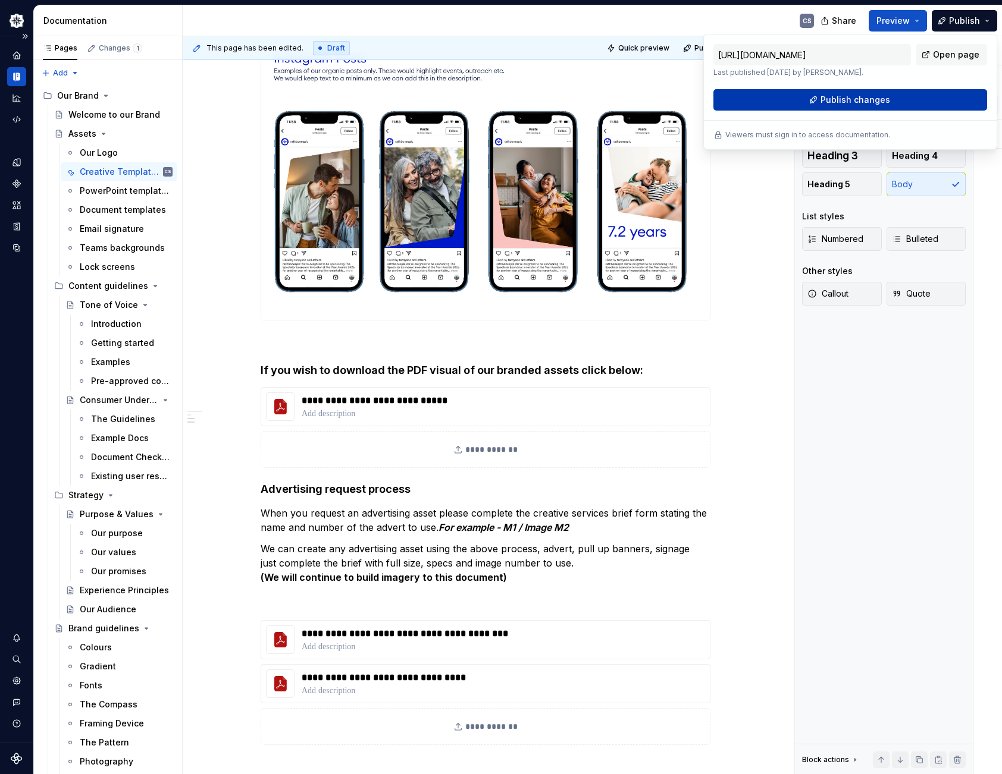
drag, startPoint x: 961, startPoint y: 24, endPoint x: 877, endPoint y: 95, distance: 109.4
click at [877, 95] on span "Publish changes" at bounding box center [855, 100] width 70 height 12
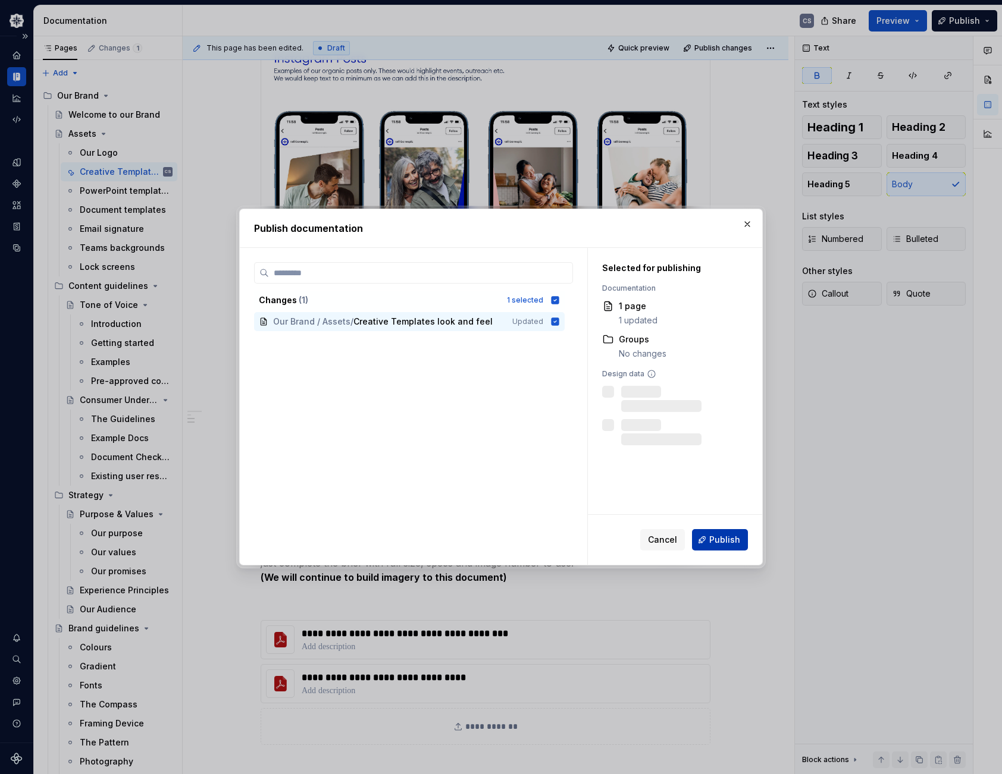
click at [729, 537] on span "Publish" at bounding box center [724, 540] width 31 height 12
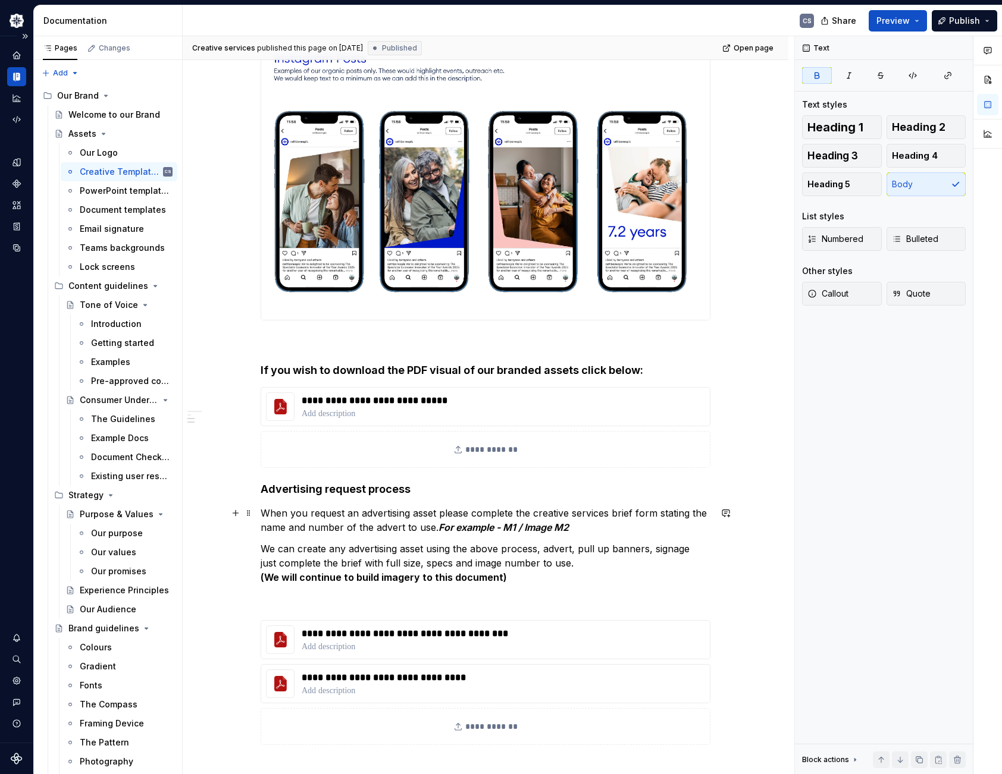
click at [585, 527] on p "When you request an advertising asset please complete the creative services bri…" at bounding box center [486, 520] width 450 height 29
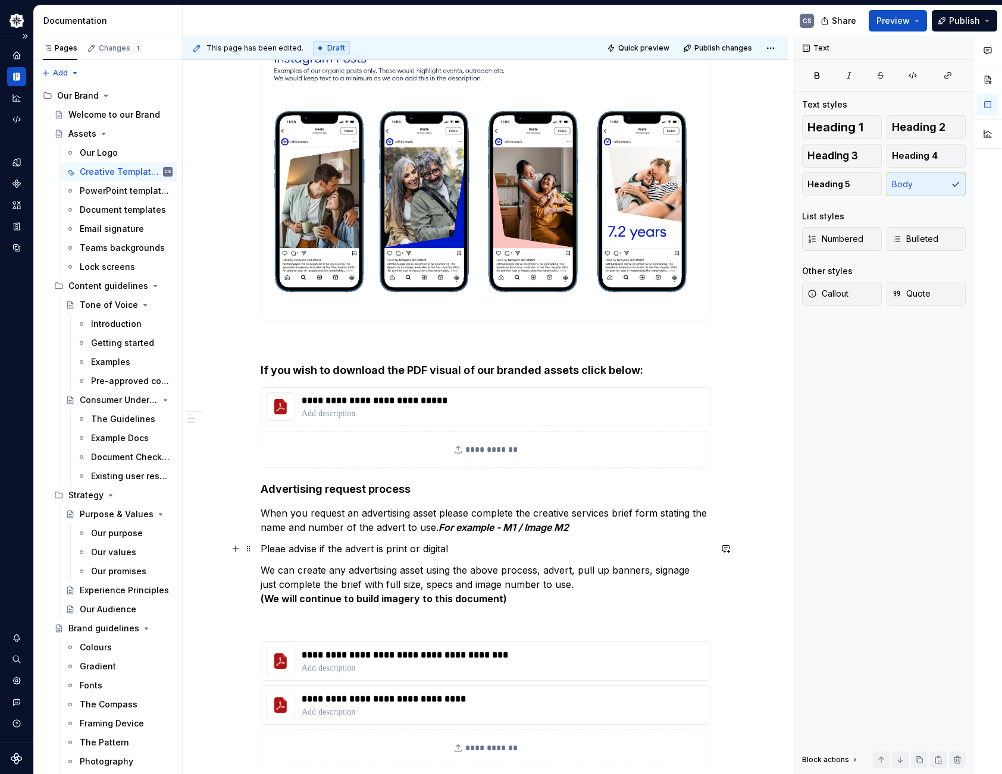
click at [376, 550] on p "Pleae advise if the advert is print or digital" at bounding box center [486, 549] width 450 height 14
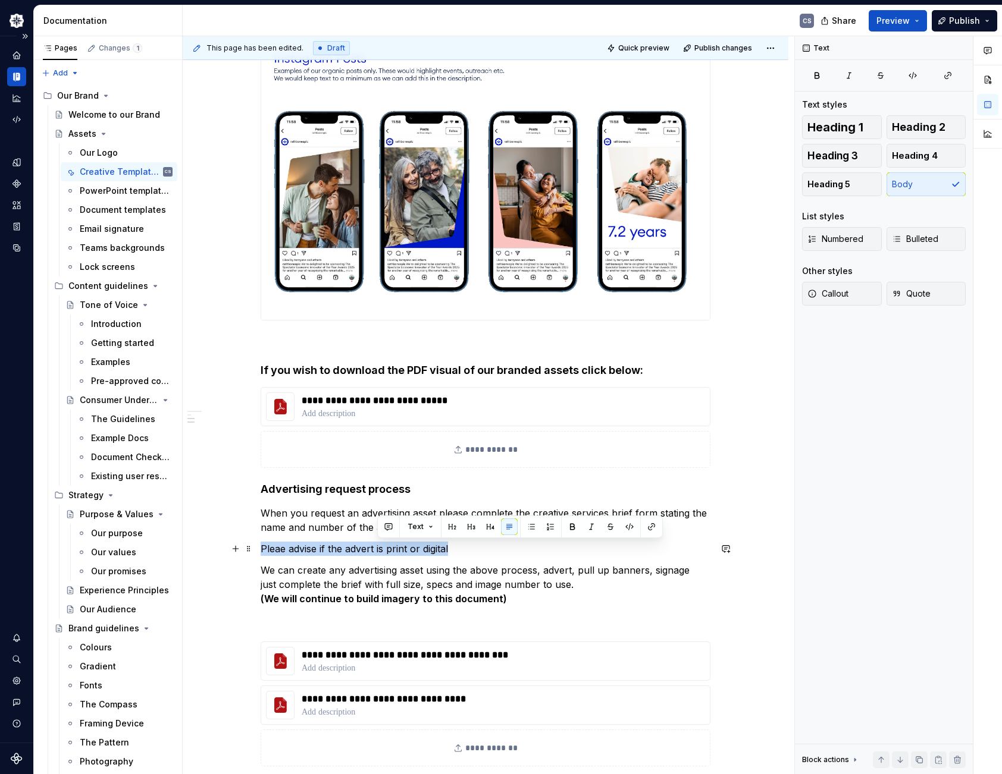
click at [376, 550] on p "Pleae advise if the advert is print or digital" at bounding box center [486, 549] width 450 height 14
click at [456, 526] on button "button" at bounding box center [455, 527] width 17 height 17
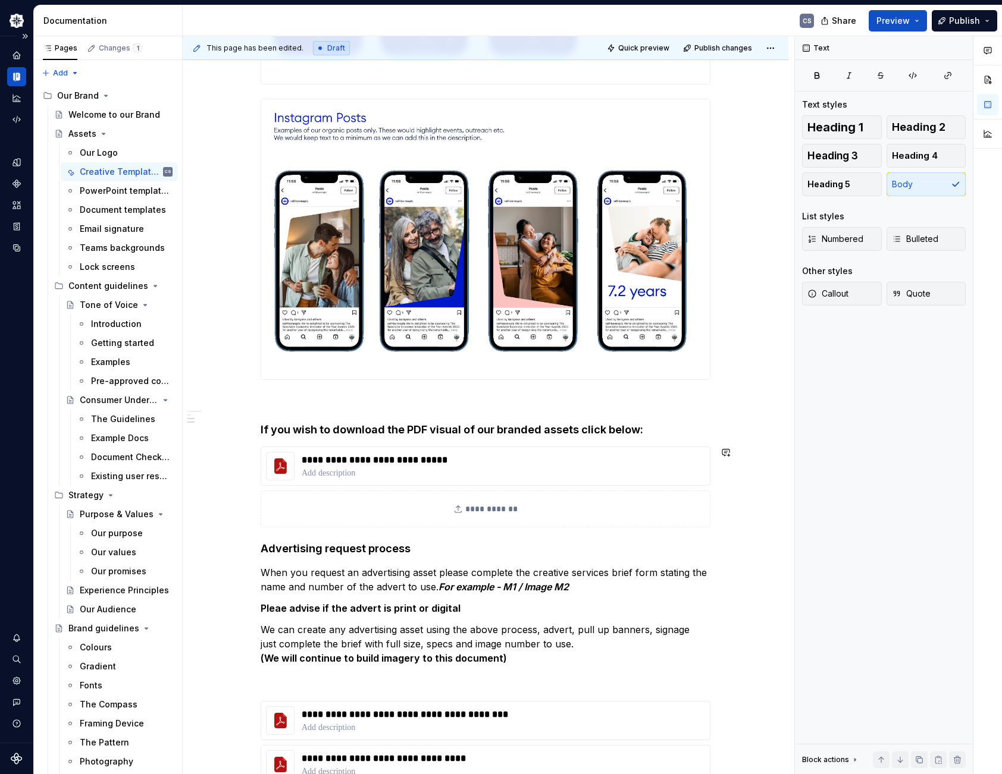
scroll to position [8098, 0]
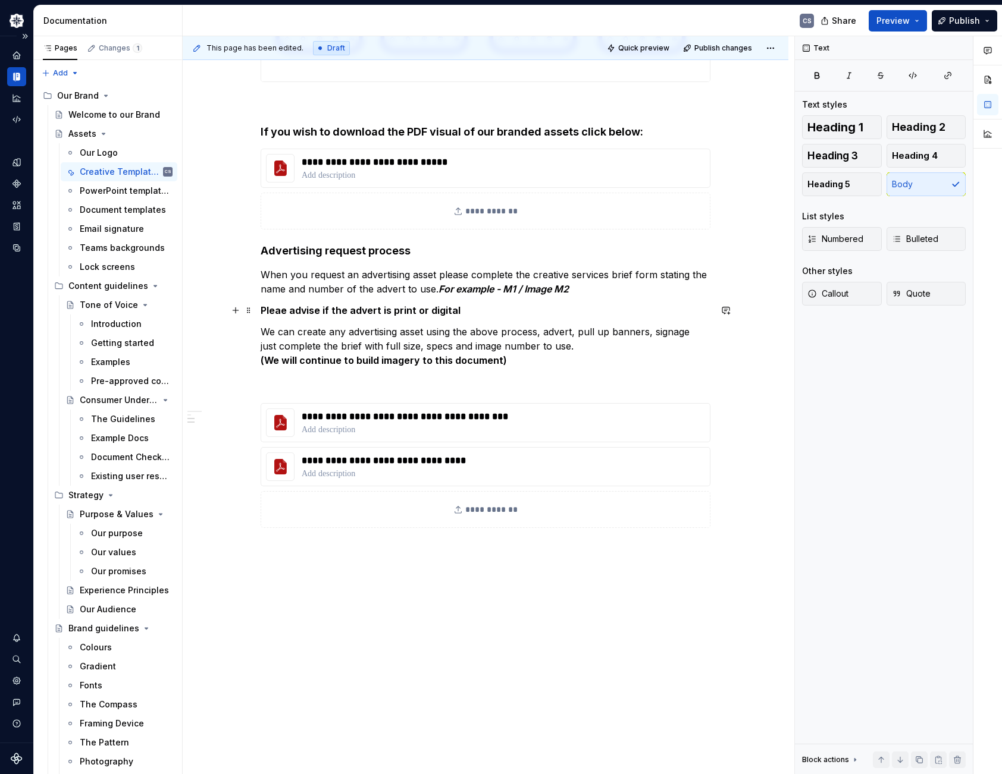
click at [269, 309] on strong "Pleae advise if the advert is print or digital" at bounding box center [361, 311] width 200 height 12
click at [272, 309] on strong "Pleae advise if the advert is print or digital" at bounding box center [361, 311] width 200 height 12
click at [471, 312] on p "Please advise if the advert is print or digital" at bounding box center [486, 310] width 450 height 14
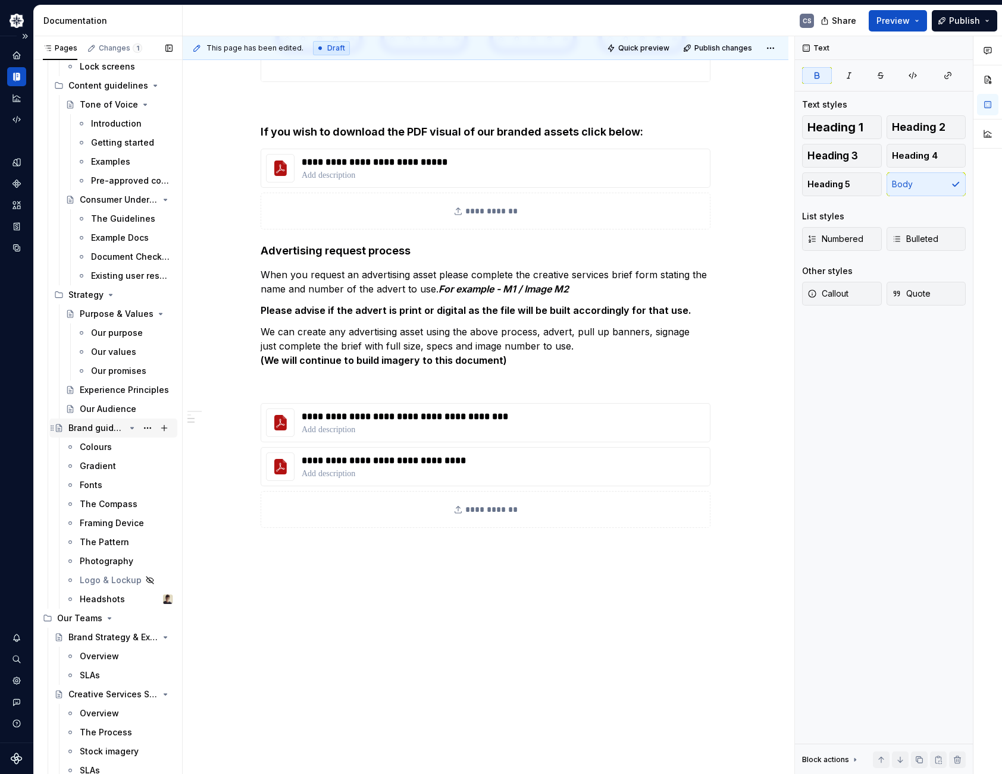
scroll to position [203, 0]
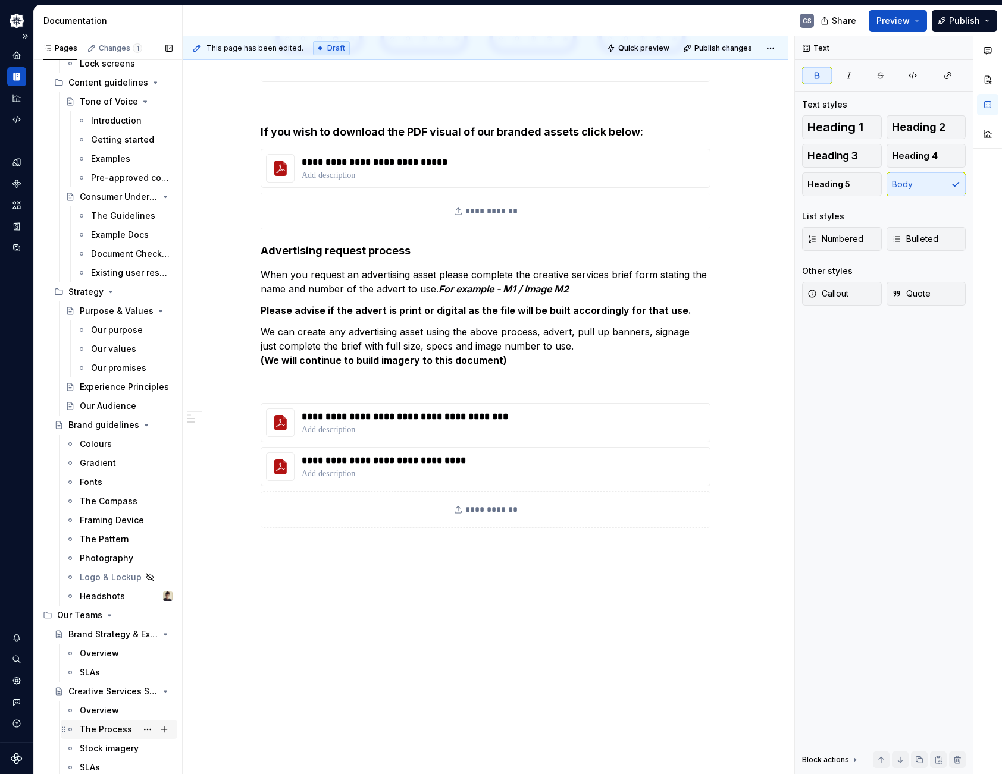
click at [126, 733] on div "The Process" at bounding box center [106, 730] width 52 height 12
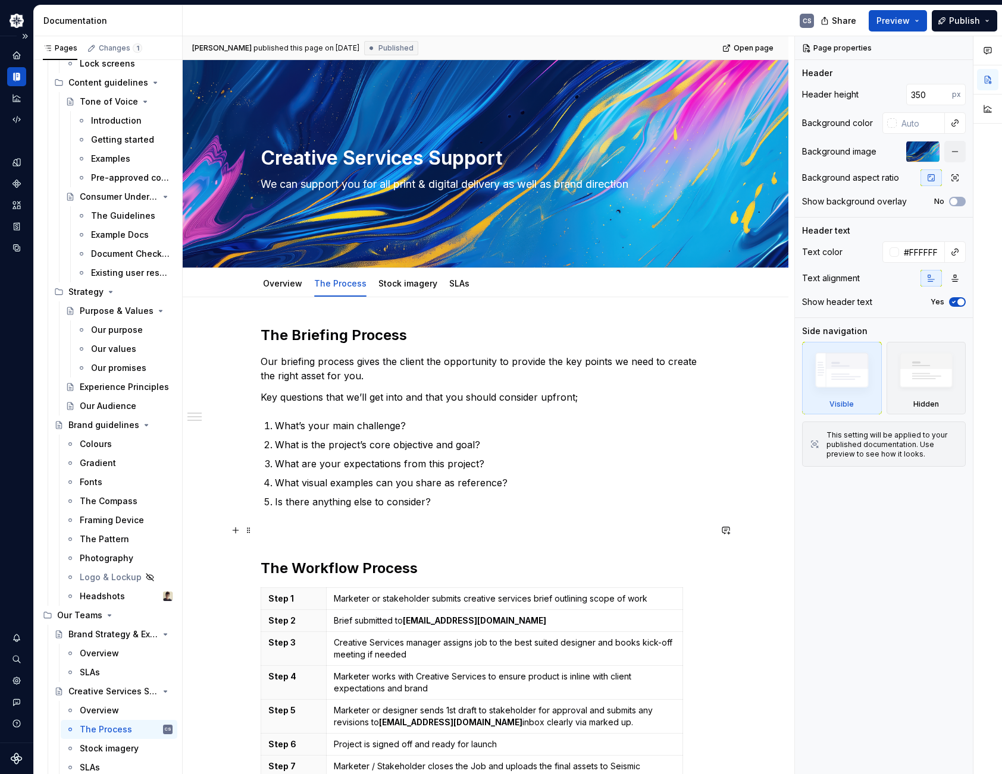
scroll to position [178, 0]
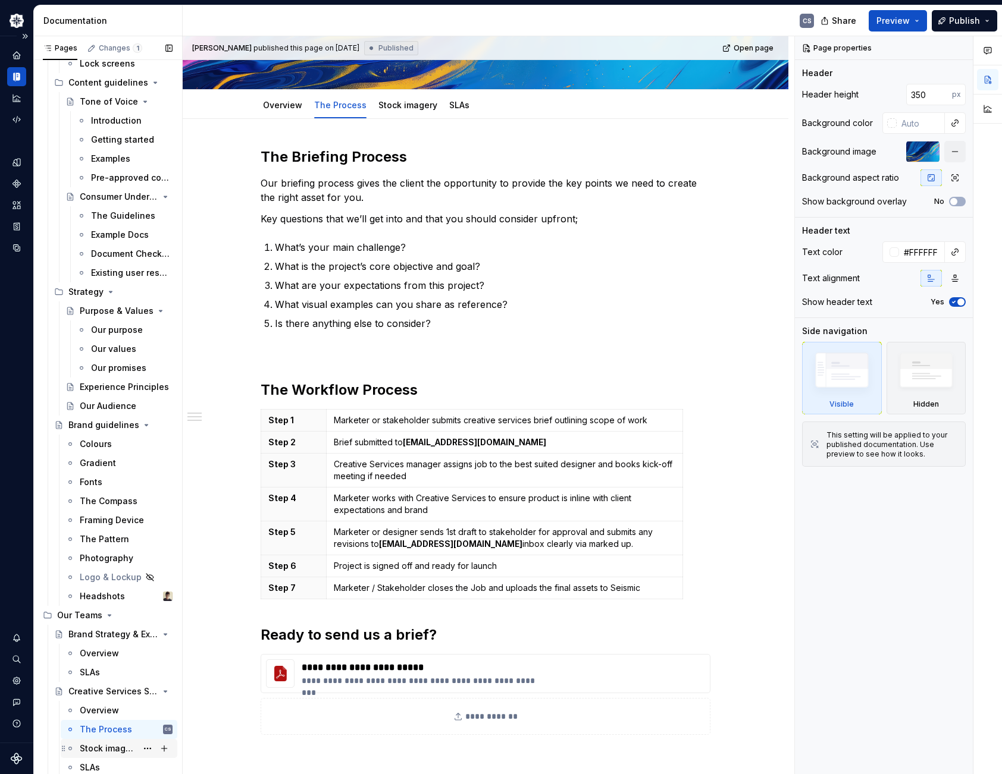
click at [115, 748] on div "Stock imagery" at bounding box center [108, 749] width 57 height 12
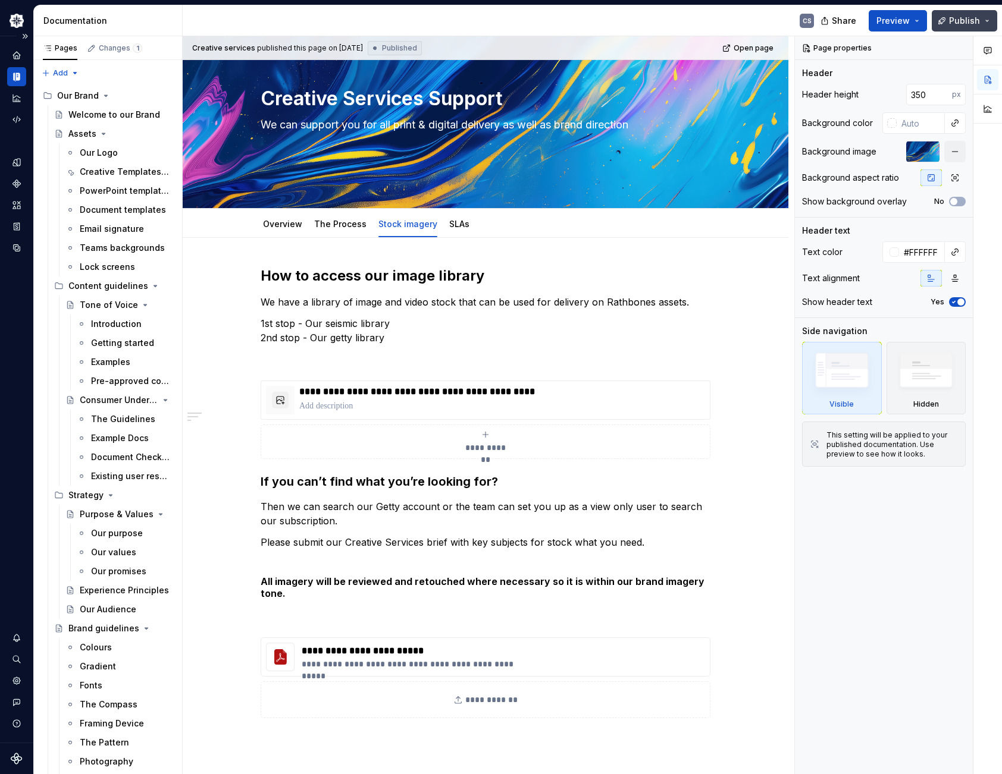
click at [982, 19] on button "Publish" at bounding box center [963, 20] width 65 height 21
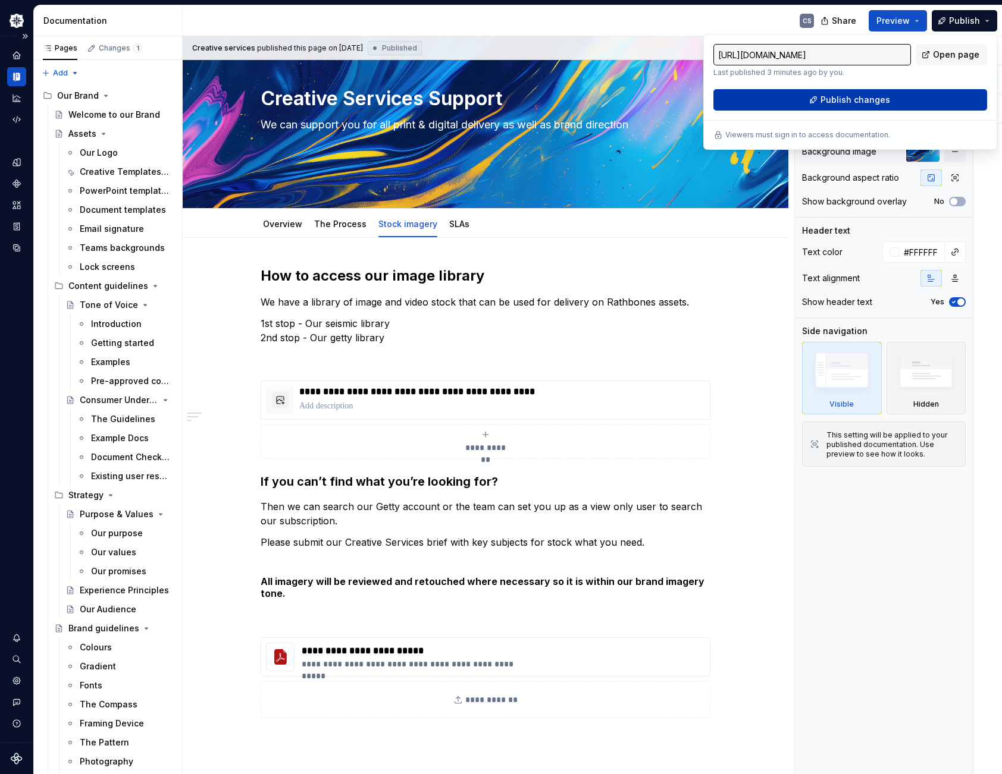
drag, startPoint x: 982, startPoint y: 19, endPoint x: 873, endPoint y: 99, distance: 135.7
click at [873, 99] on span "Publish changes" at bounding box center [855, 100] width 70 height 12
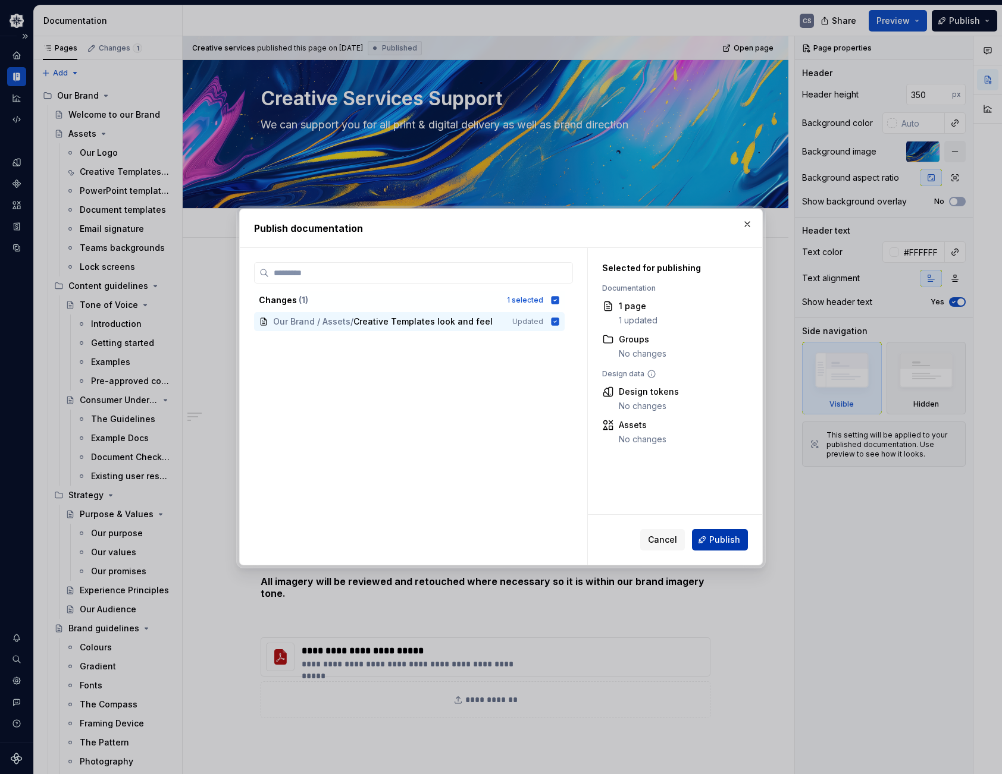
click at [719, 538] on span "Publish" at bounding box center [724, 540] width 31 height 12
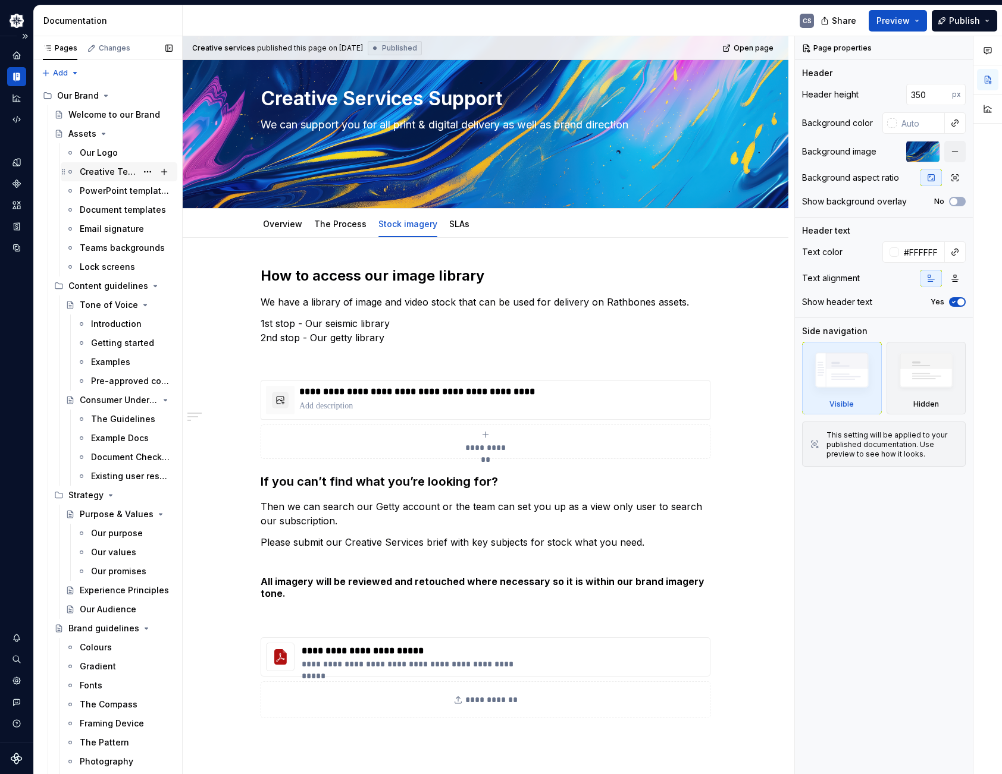
click at [128, 175] on div "Creative Templates look and feel" at bounding box center [108, 172] width 57 height 12
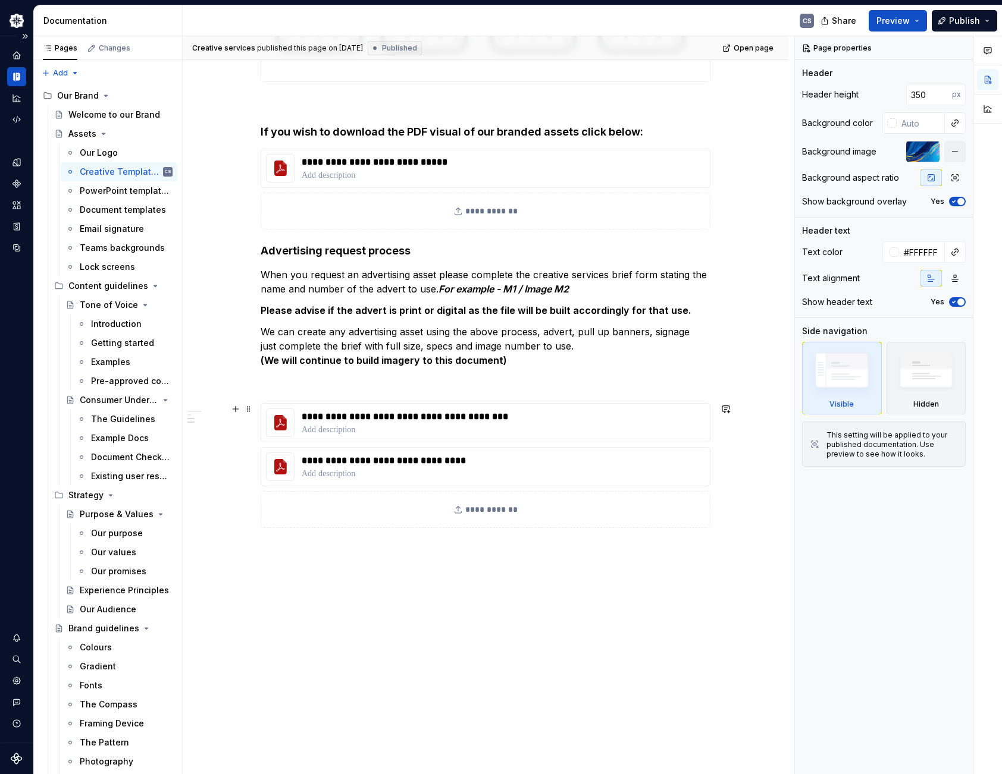
scroll to position [8039, 0]
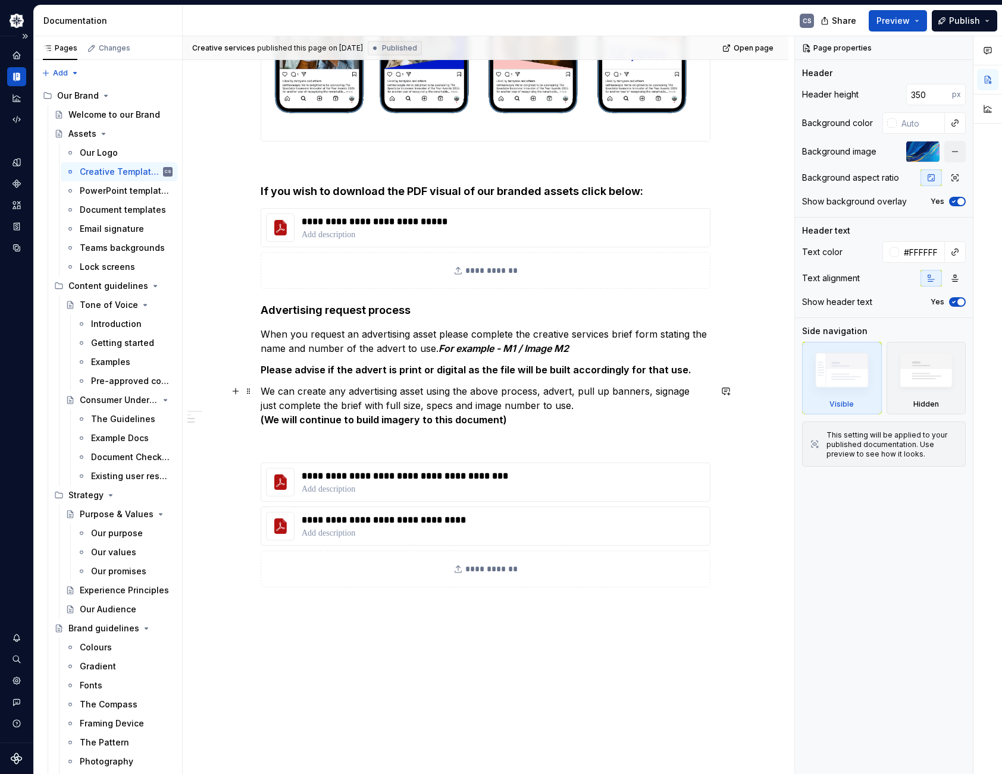
type textarea "*"
click at [522, 421] on p "We can create any advertising asset using the above process, advert, pull up ba…" at bounding box center [486, 405] width 450 height 43
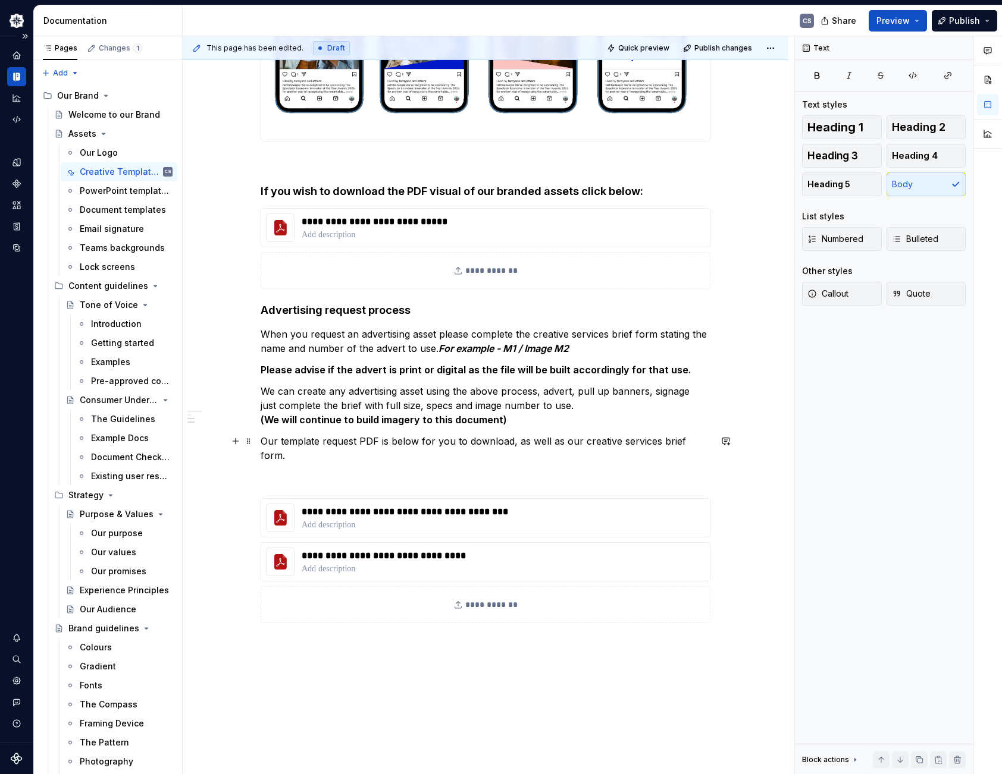
click at [275, 442] on p "Our template request PDF is below for you to download, as well as our creative …" at bounding box center [486, 448] width 450 height 29
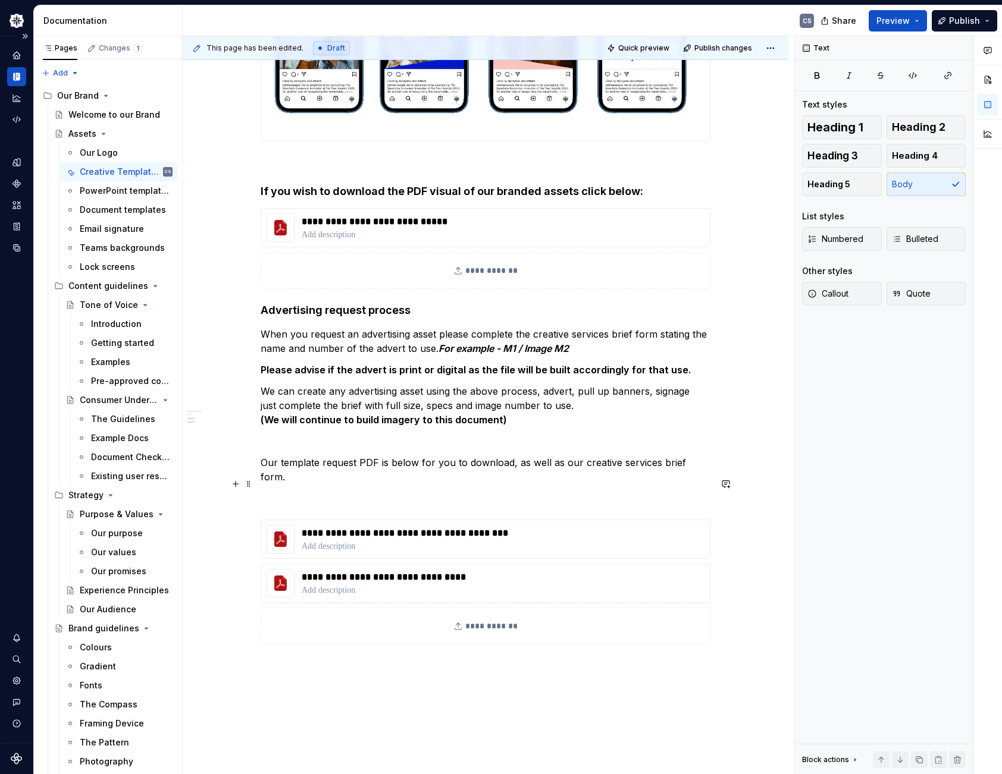
click at [297, 491] on p at bounding box center [486, 498] width 450 height 14
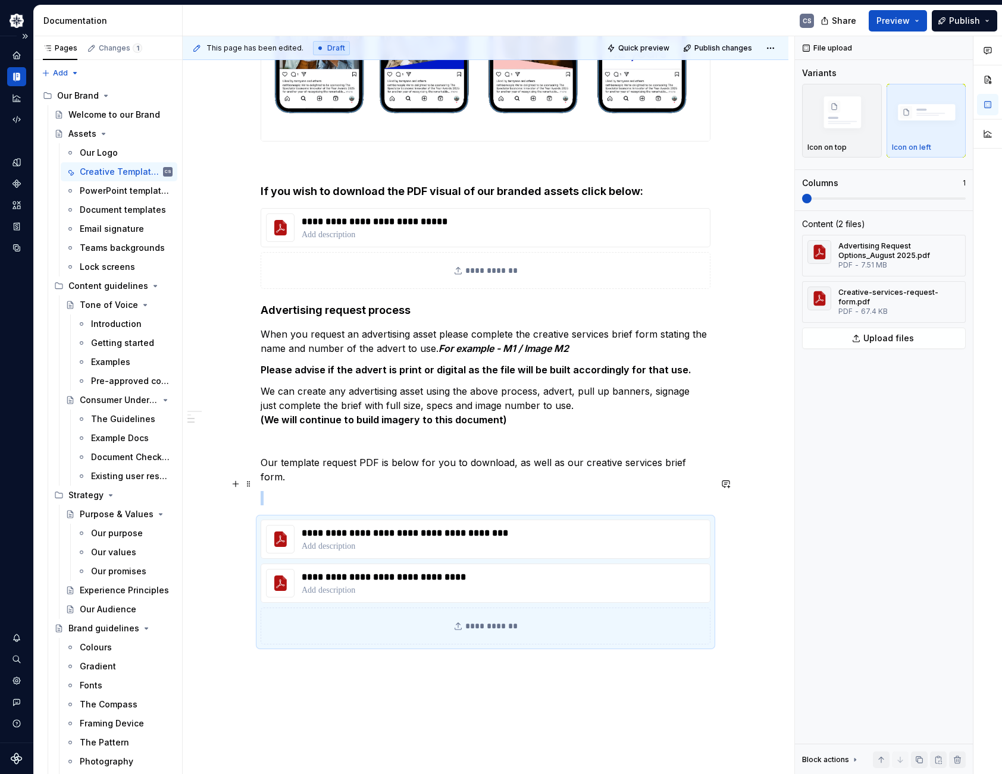
click at [267, 491] on p at bounding box center [486, 498] width 450 height 14
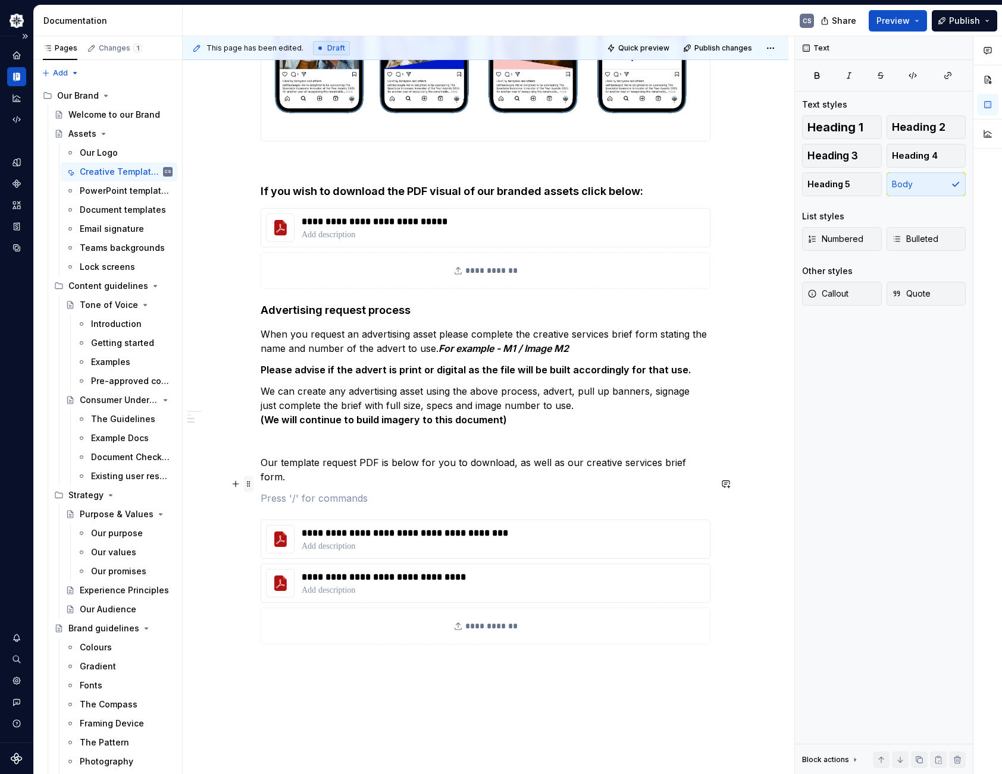
click at [246, 484] on span at bounding box center [249, 484] width 10 height 17
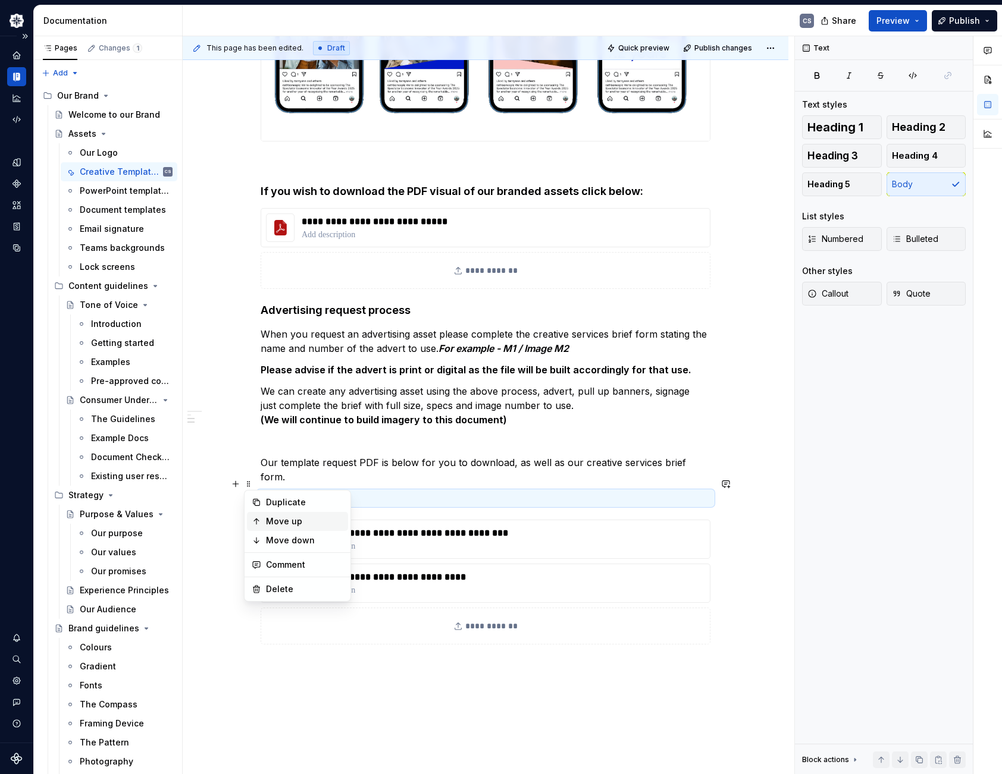
click at [281, 519] on div "Move up" at bounding box center [304, 522] width 77 height 12
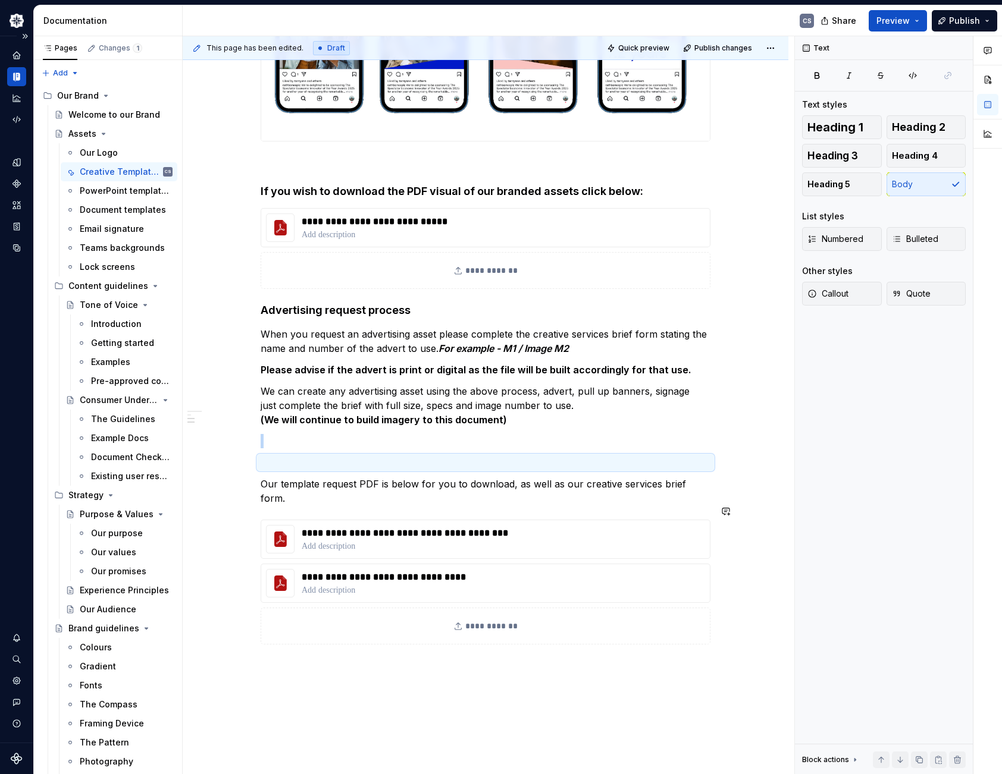
click at [468, 478] on p "Our template request PDF is below for you to download, as well as our creative …" at bounding box center [486, 491] width 450 height 29
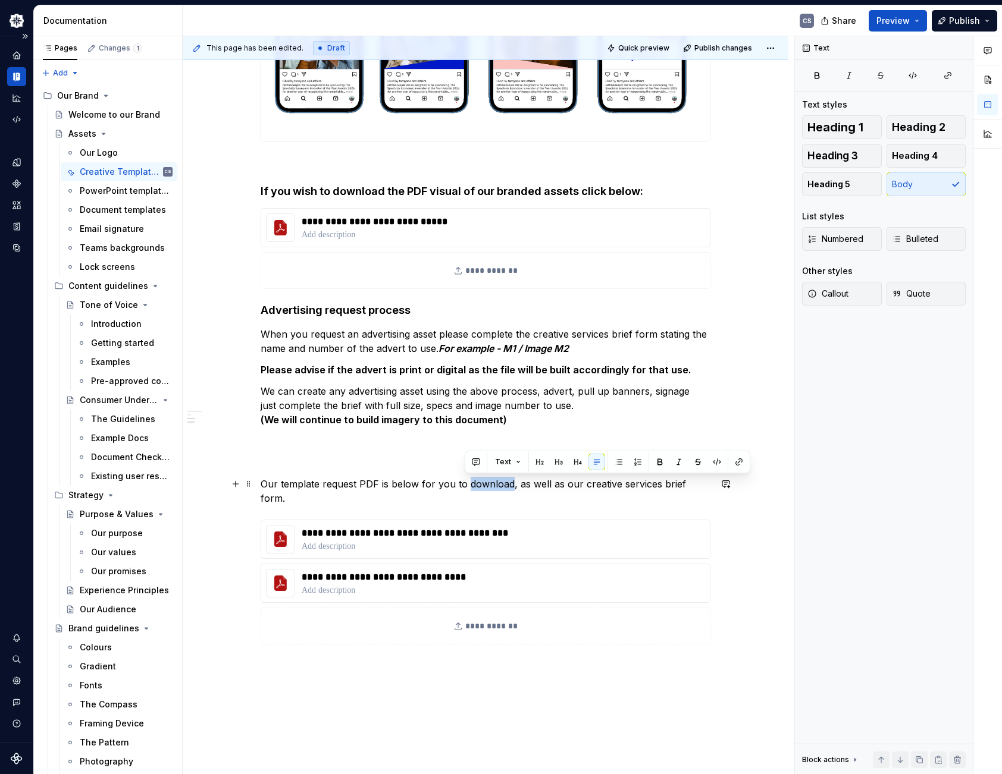
click at [468, 479] on p "Our template request PDF is below for you to download, as well as our creative …" at bounding box center [486, 491] width 450 height 29
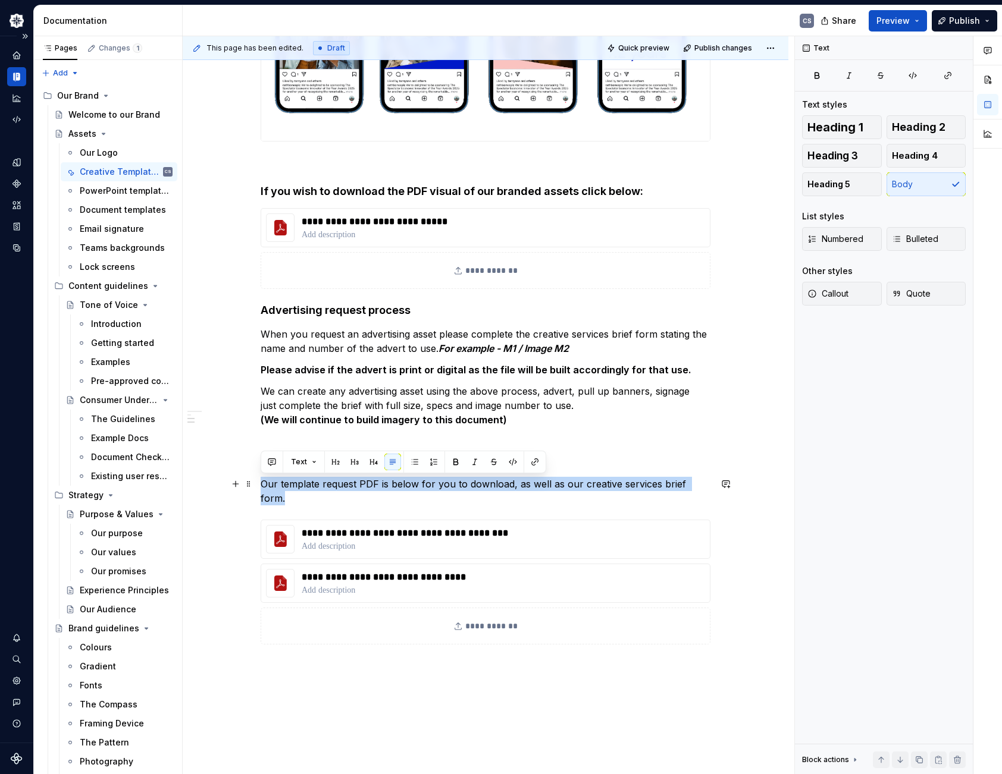
click at [468, 479] on p "Our template request PDF is below for you to download, as well as our creative …" at bounding box center [486, 491] width 450 height 29
click at [352, 465] on button "button" at bounding box center [354, 462] width 17 height 17
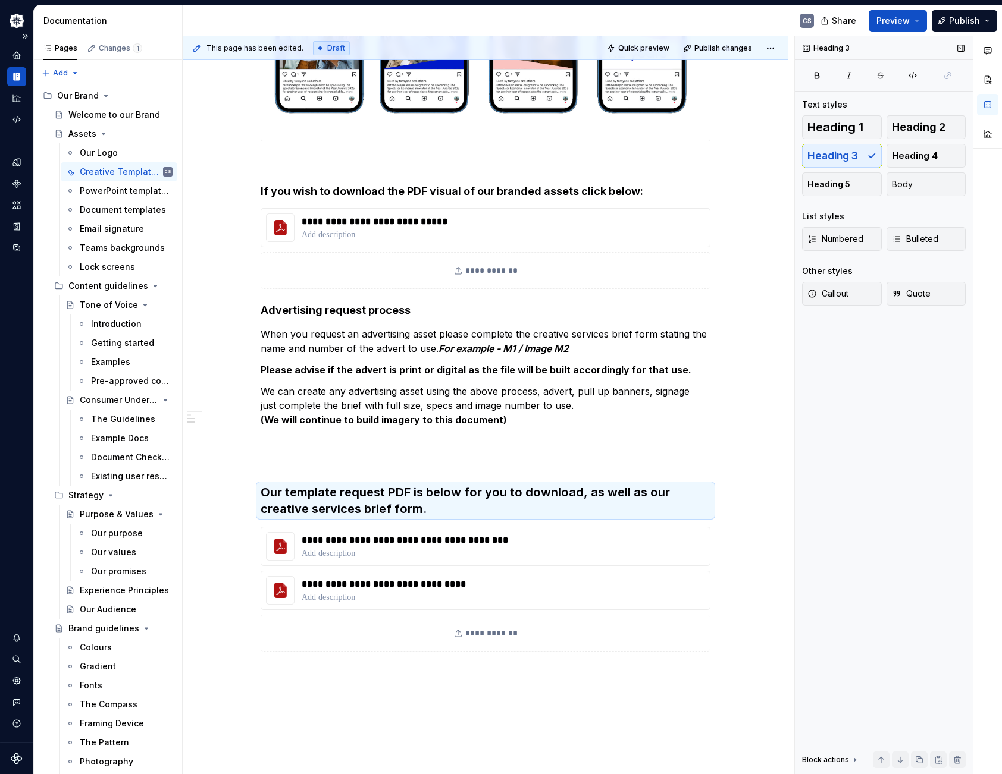
click at [842, 578] on div "Heading 3 Text styles Heading 1 Heading 2 Heading 3 Heading 4 Heading 5 Body Li…" at bounding box center [884, 405] width 178 height 739
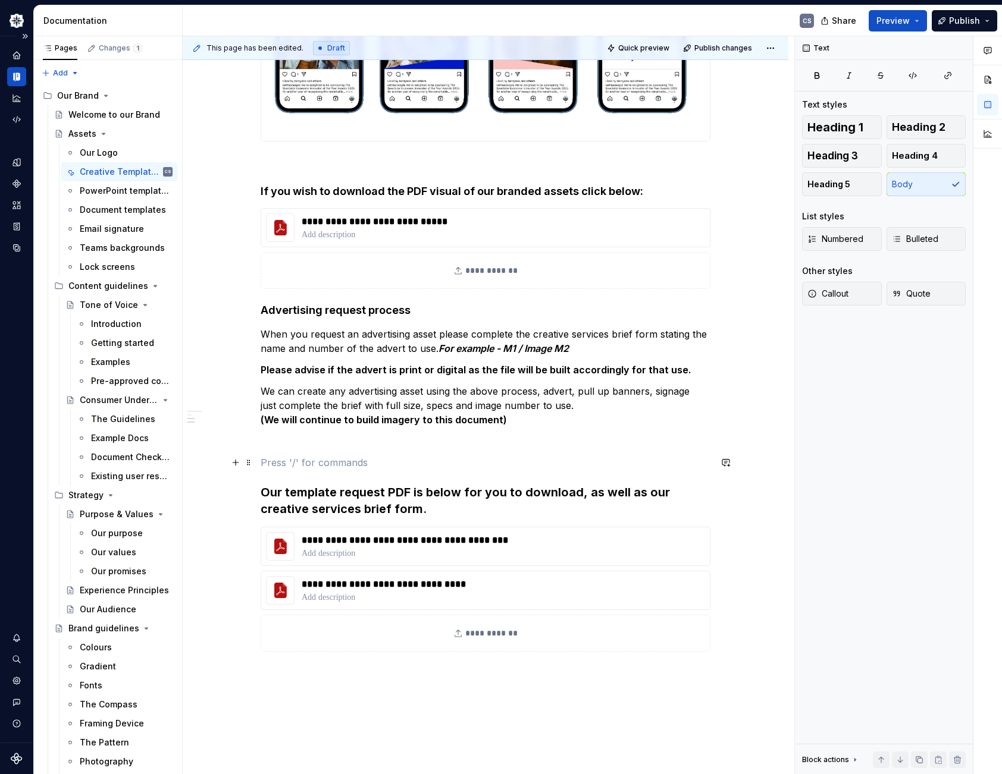
click at [324, 457] on p at bounding box center [486, 463] width 450 height 14
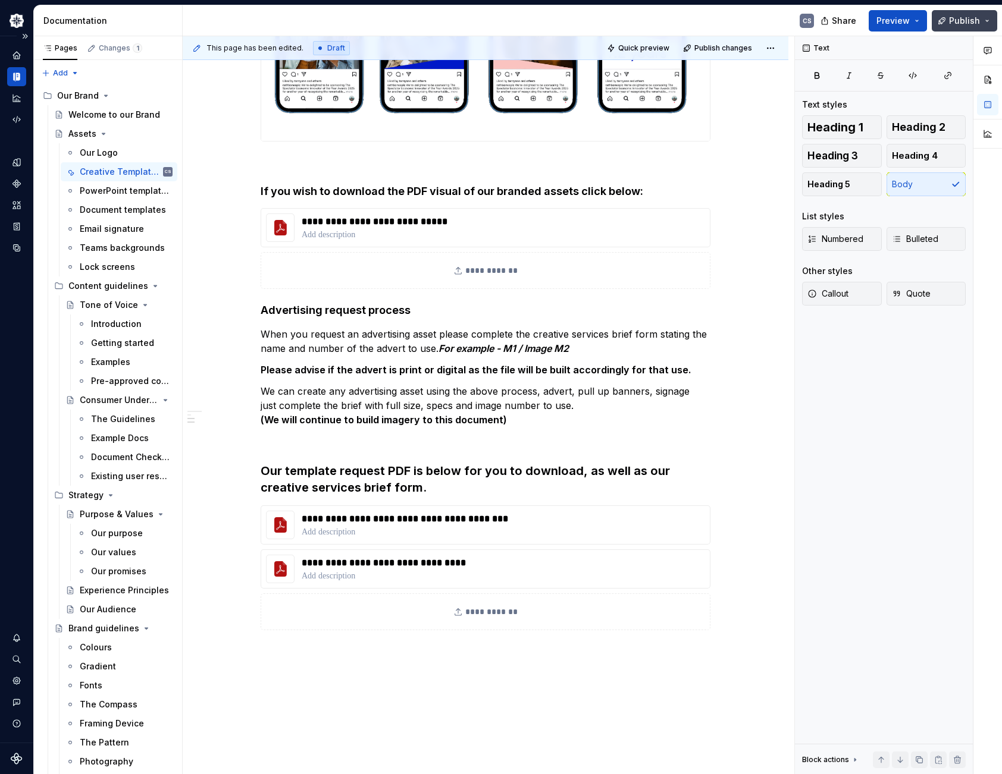
click at [973, 17] on span "Publish" at bounding box center [964, 21] width 31 height 12
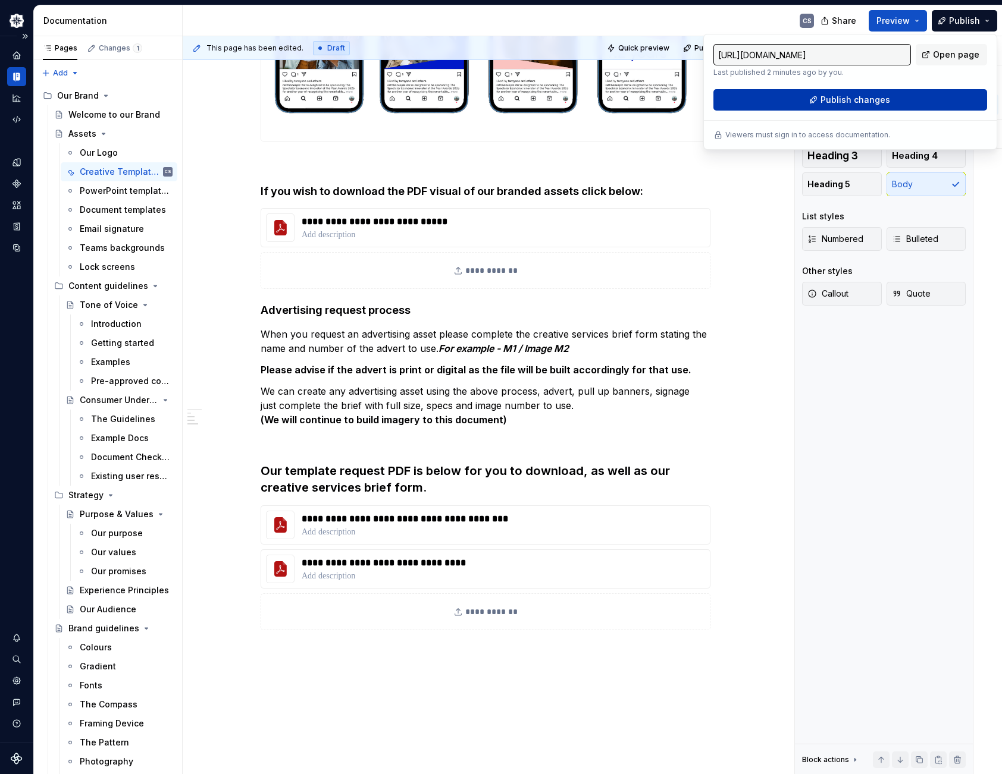
drag, startPoint x: 973, startPoint y: 17, endPoint x: 891, endPoint y: 94, distance: 112.4
click at [891, 94] on button "Publish changes" at bounding box center [850, 99] width 274 height 21
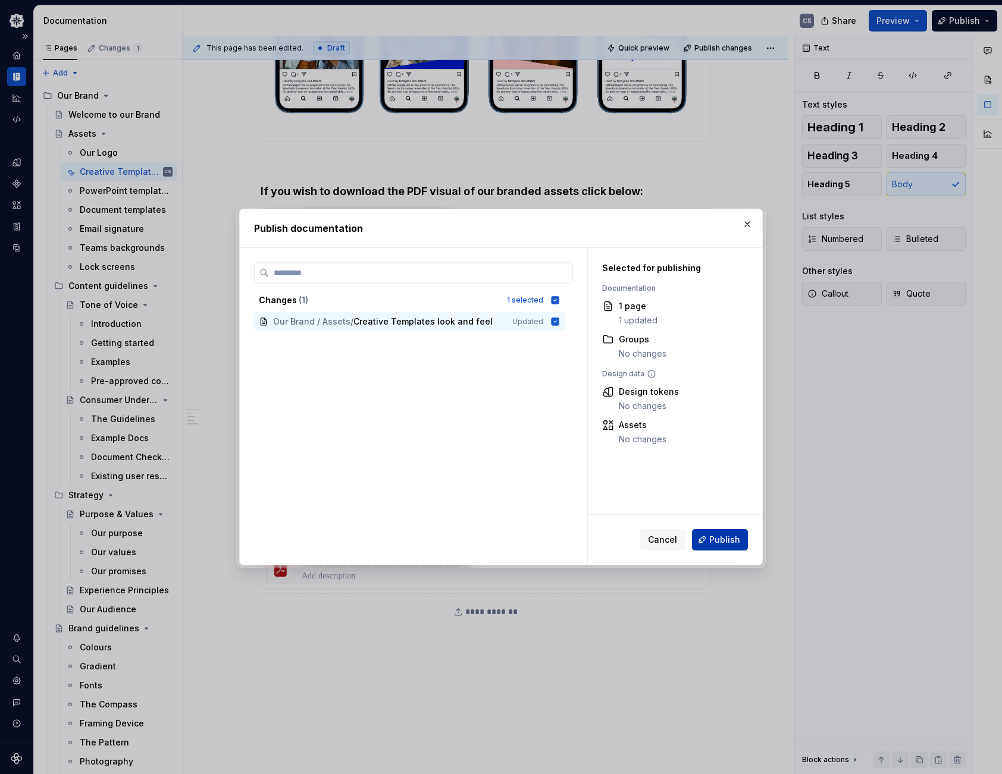
click at [727, 546] on button "Publish" at bounding box center [720, 539] width 56 height 21
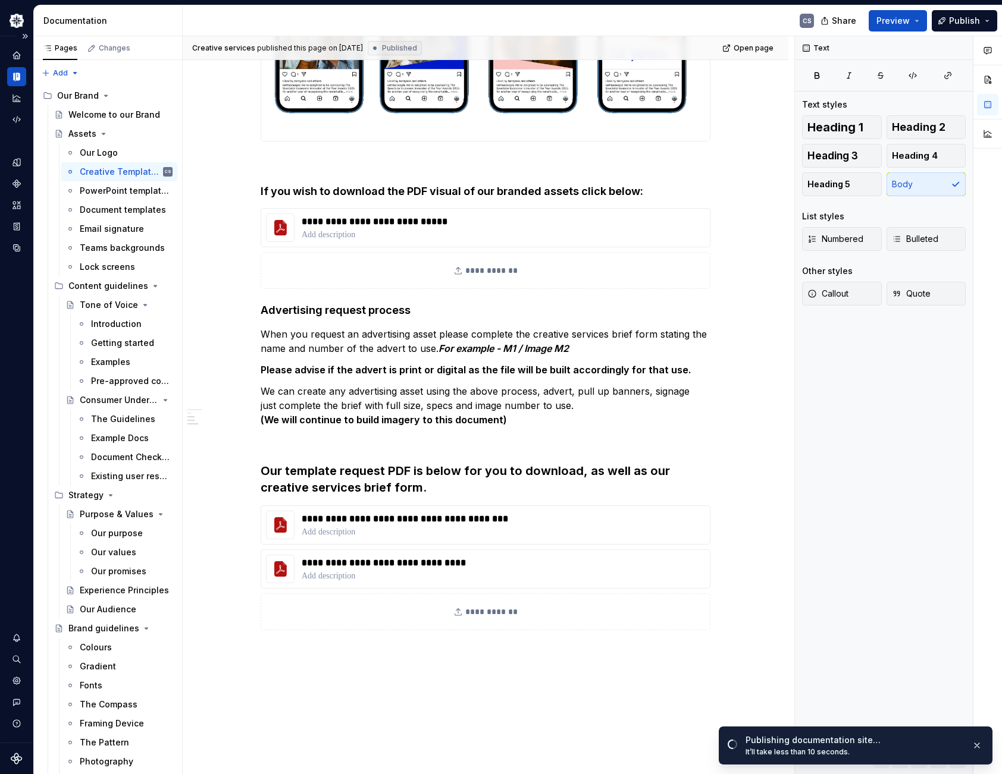
type textarea "*"
